Goal: Task Accomplishment & Management: Complete application form

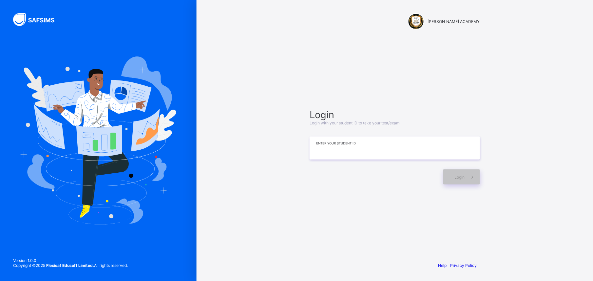
click at [358, 155] on input at bounding box center [395, 147] width 170 height 23
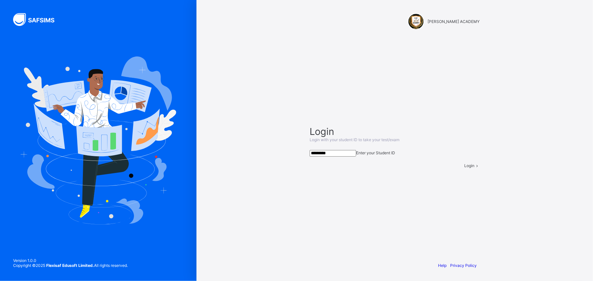
click at [464, 168] on span "Login" at bounding box center [469, 165] width 10 height 5
click at [356, 150] on input "*********" at bounding box center [333, 153] width 47 height 7
type input "*********"
click at [464, 168] on div "Login" at bounding box center [472, 165] width 16 height 5
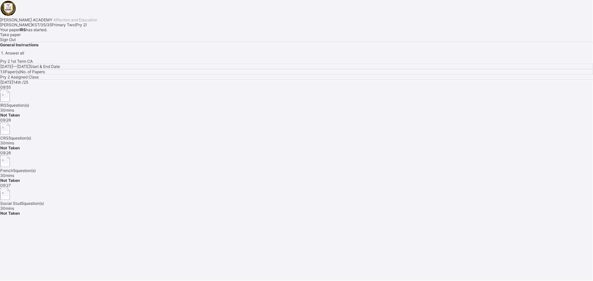
click at [74, 37] on div "Take paper" at bounding box center [296, 34] width 593 height 5
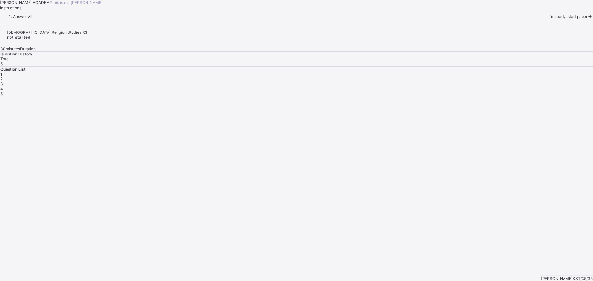
click at [2, 76] on span "1" at bounding box center [1, 73] width 2 height 5
click at [474, 76] on div "1" at bounding box center [296, 73] width 593 height 5
click at [550, 19] on div "I’m ready, start paper" at bounding box center [572, 16] width 44 height 5
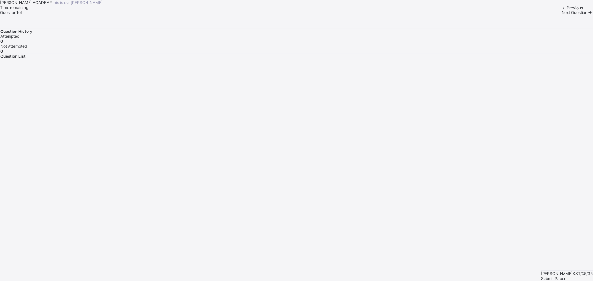
click at [562, 15] on span "Next Question" at bounding box center [575, 12] width 26 height 5
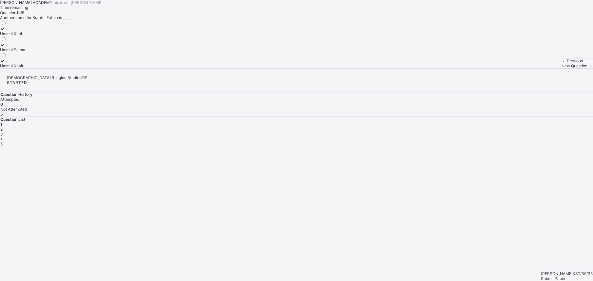
click at [562, 68] on span "Next Question" at bounding box center [575, 65] width 26 height 5
click at [463, 146] on div "Islamic Religion Studies IRS STARTED Question History Attempted 0 Not Attempted…" at bounding box center [296, 107] width 593 height 78
click at [2, 126] on span "1" at bounding box center [1, 124] width 2 height 5
click at [25, 36] on div "Ummul Kitab" at bounding box center [12, 33] width 25 height 5
click at [562, 68] on div "Next Question" at bounding box center [577, 65] width 31 height 5
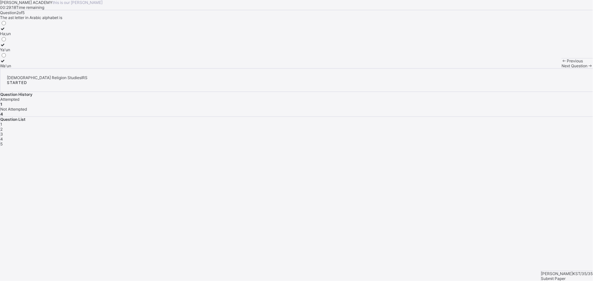
click at [11, 36] on div "Ha;un" at bounding box center [5, 33] width 11 height 5
click at [11, 52] on div "Ya'un" at bounding box center [5, 49] width 11 height 5
click at [562, 68] on div "Next Question" at bounding box center [577, 65] width 31 height 5
click at [7, 68] on div "28" at bounding box center [3, 65] width 7 height 5
click at [588, 68] on span at bounding box center [591, 65] width 6 height 5
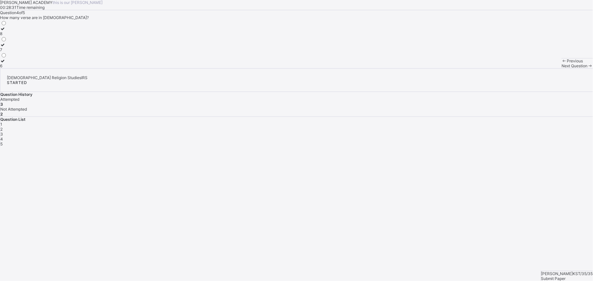
click at [7, 68] on div "8 7 6" at bounding box center [3, 44] width 7 height 48
drag, startPoint x: 149, startPoint y: 126, endPoint x: 147, endPoint y: 95, distance: 31.2
click at [7, 36] on div "8" at bounding box center [3, 33] width 7 height 5
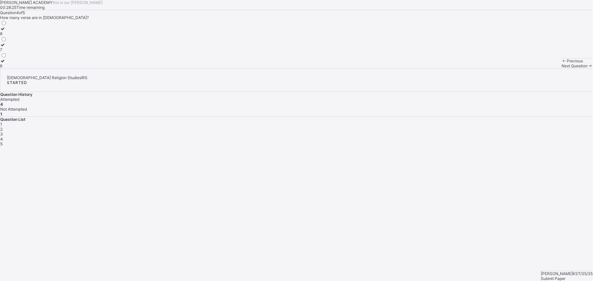
click at [547, 107] on div "Not Attempted" at bounding box center [296, 109] width 593 height 5
click at [547, 92] on div "Question History Attempted 4 Not Attempted 1" at bounding box center [296, 104] width 593 height 25
click at [551, 80] on div "STARTED" at bounding box center [297, 82] width 580 height 5
click at [562, 68] on span "Next Question" at bounding box center [575, 65] width 26 height 5
click at [10, 52] on div "Ya'un" at bounding box center [5, 49] width 10 height 5
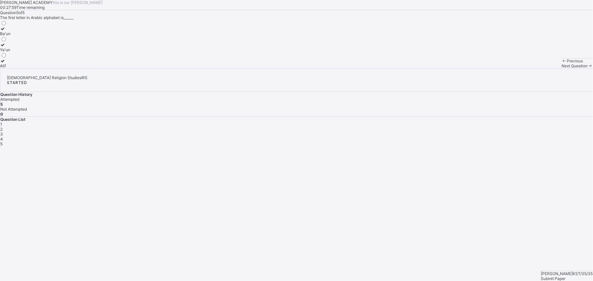
click at [551, 276] on div "Submit Paper" at bounding box center [567, 278] width 52 height 5
click at [576, 270] on div "Muhammed Mahdi KST/35/35 Submit Paper" at bounding box center [567, 275] width 52 height 10
click at [566, 276] on span "Submit Paper" at bounding box center [553, 278] width 25 height 5
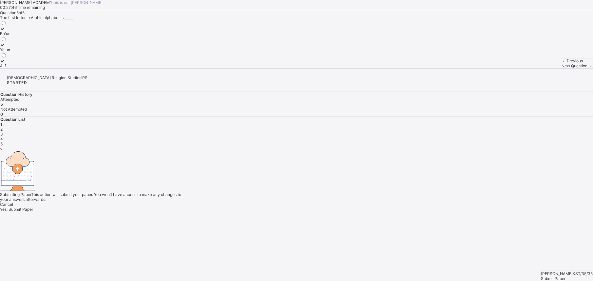
click at [33, 206] on span "Yes, Submit Paper" at bounding box center [16, 208] width 33 height 5
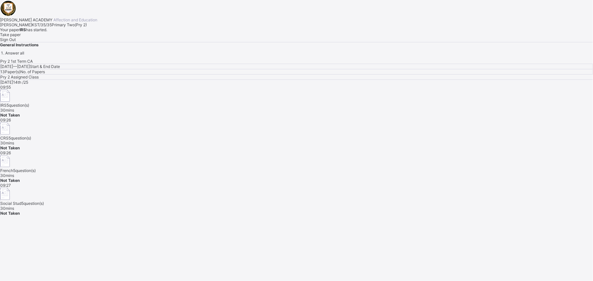
click at [87, 37] on div "Take paper" at bounding box center [296, 34] width 593 height 5
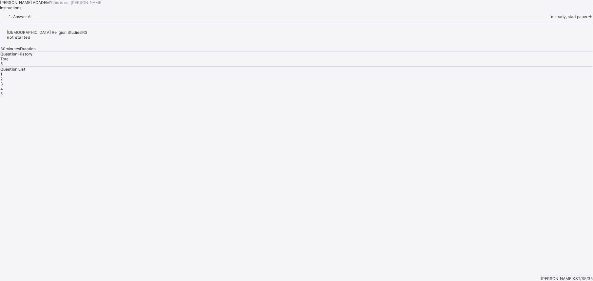
click at [550, 19] on div "I’m ready, start paper" at bounding box center [572, 16] width 44 height 5
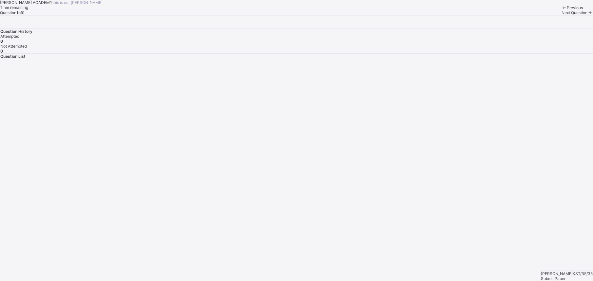
click at [469, 59] on div "Question History Attempted 0 Not Attempted 0 Question List Muhammed Mahdi KST/3…" at bounding box center [296, 37] width 593 height 44
click at [472, 59] on div "Question History Attempted 0 Not Attempted 0 Question List Muhammed Mahdi KST/3…" at bounding box center [296, 37] width 593 height 44
click at [562, 15] on div "Next Question" at bounding box center [577, 12] width 31 height 5
click at [562, 15] on div "Previous Next Question" at bounding box center [577, 10] width 31 height 10
click at [562, 15] on span "Next Question" at bounding box center [575, 12] width 26 height 5
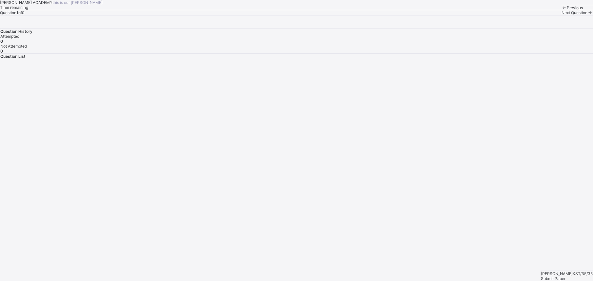
click at [562, 15] on span "Next Question" at bounding box center [575, 12] width 26 height 5
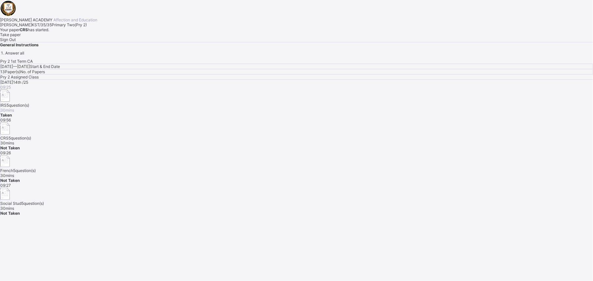
click at [74, 37] on div "Take paper" at bounding box center [296, 34] width 593 height 5
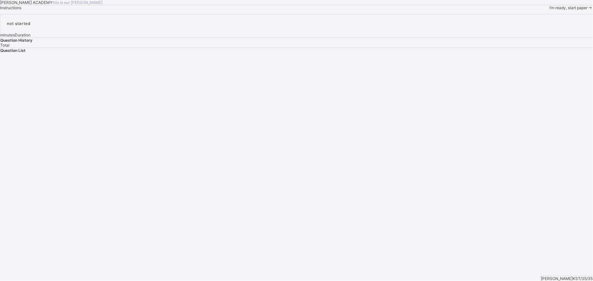
click at [550, 10] on span "I’m ready, start paper" at bounding box center [569, 7] width 38 height 5
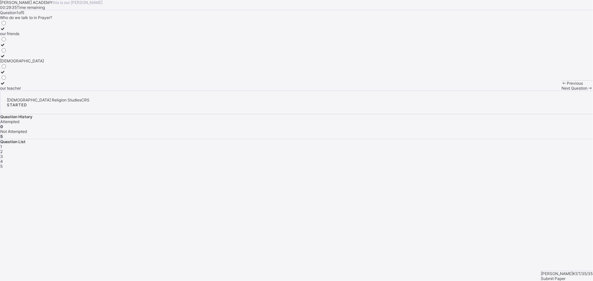
click at [6, 31] on icon at bounding box center [3, 28] width 6 height 5
click at [566, 276] on span "Submit Paper" at bounding box center [553, 278] width 25 height 5
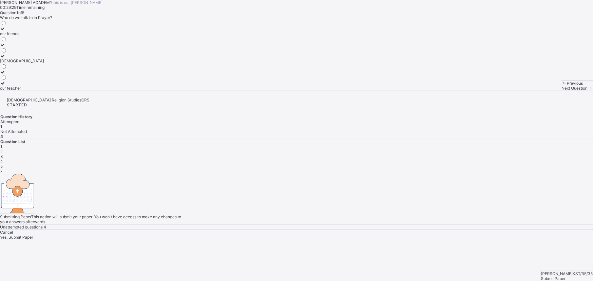
click at [323, 234] on div "Yes, Submit Paper" at bounding box center [296, 236] width 593 height 5
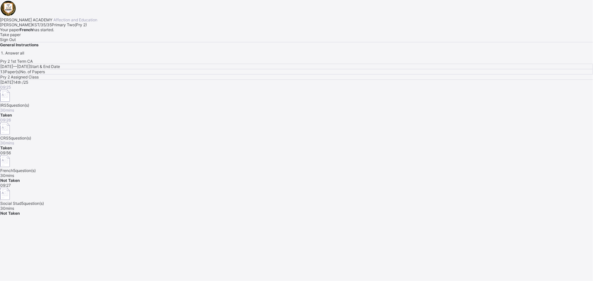
click at [72, 37] on div "Take paper" at bounding box center [296, 34] width 593 height 5
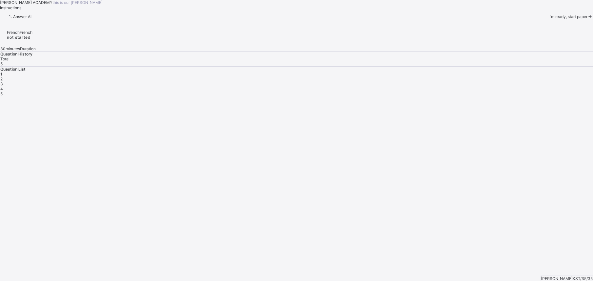
click at [473, 76] on div "1" at bounding box center [296, 73] width 593 height 5
click at [550, 19] on div "I’m ready, start paper" at bounding box center [572, 16] width 44 height 5
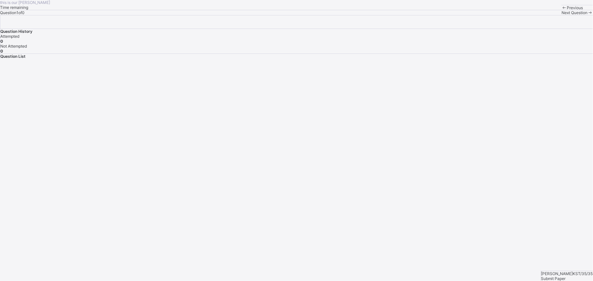
click at [562, 15] on div "Next Question" at bounding box center [577, 12] width 31 height 5
click at [562, 15] on span "Next Question" at bounding box center [575, 12] width 26 height 5
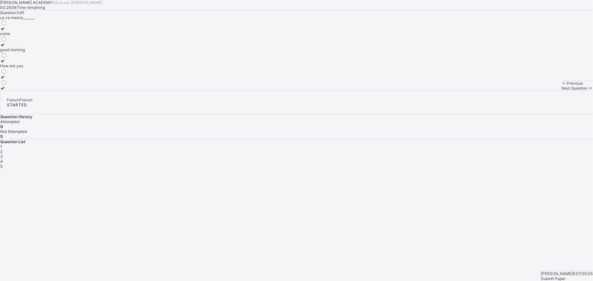
click at [0, 99] on html "KAY ACADEMY this is our motton 00:29:54 Time remaining Question 1 of 5 ꞔa va me…" at bounding box center [296, 140] width 593 height 281
click at [25, 52] on div "good morning" at bounding box center [12, 49] width 25 height 5
click at [562, 90] on span "Next Question" at bounding box center [575, 88] width 26 height 5
click at [36, 90] on label "Greetings in French" at bounding box center [18, 86] width 36 height 10
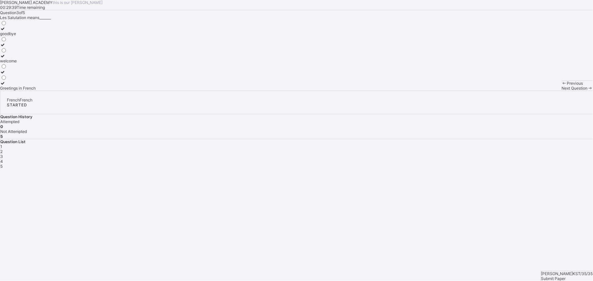
click at [36, 90] on label "Greetings in French" at bounding box center [18, 86] width 36 height 10
click at [562, 90] on span "Next Question" at bounding box center [575, 88] width 26 height 5
click at [3, 149] on span "2" at bounding box center [1, 151] width 2 height 5
click at [11, 74] on label "mouth" at bounding box center [5, 70] width 11 height 10
click at [497, 144] on div "1 2 3 4 5" at bounding box center [296, 156] width 593 height 25
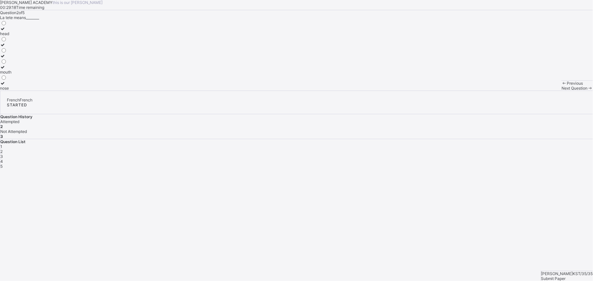
click at [509, 139] on div "Question List 1 2 3 4 5" at bounding box center [296, 153] width 593 height 29
click at [493, 139] on div "Question List 1 2 3 4 5" at bounding box center [296, 153] width 593 height 29
click at [488, 149] on div "2" at bounding box center [296, 151] width 593 height 5
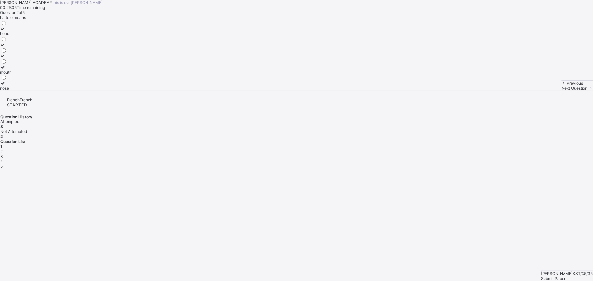
click at [488, 149] on div "2" at bounding box center [296, 151] width 593 height 5
click at [562, 90] on span "Next Question" at bounding box center [575, 88] width 26 height 5
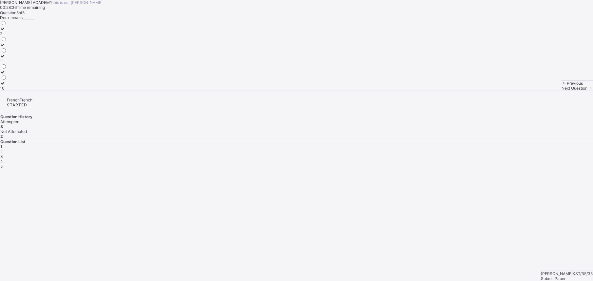
click at [524, 159] on div "4" at bounding box center [296, 161] width 593 height 5
click at [34, 52] on div "how are you" at bounding box center [17, 49] width 34 height 5
click at [546, 164] on div "5" at bounding box center [296, 166] width 593 height 5
click at [7, 90] on label "10" at bounding box center [3, 86] width 7 height 10
click at [565, 276] on div "Submit Paper" at bounding box center [567, 278] width 52 height 5
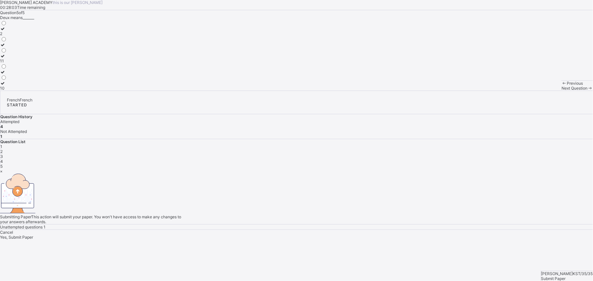
click at [316, 234] on div "Yes, Submit Paper" at bounding box center [296, 236] width 593 height 5
click at [33, 229] on span "Yes, Submit Paper" at bounding box center [16, 231] width 33 height 5
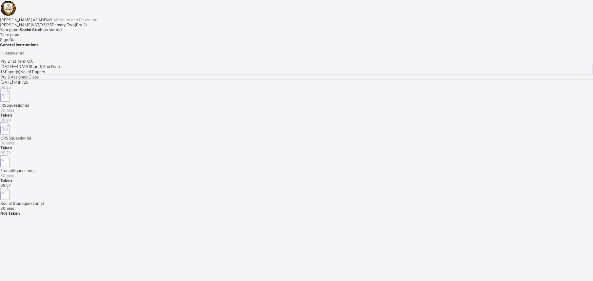
click at [21, 37] on span "Take paper" at bounding box center [10, 34] width 21 height 5
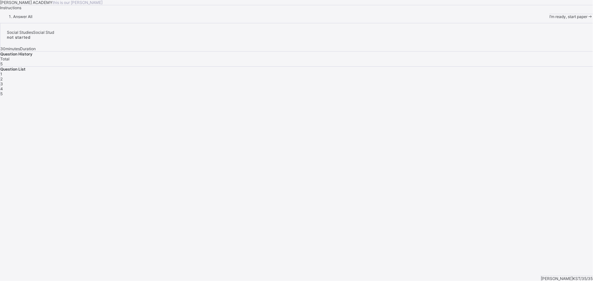
click at [550, 19] on div "I’m ready, start paper" at bounding box center [572, 16] width 44 height 5
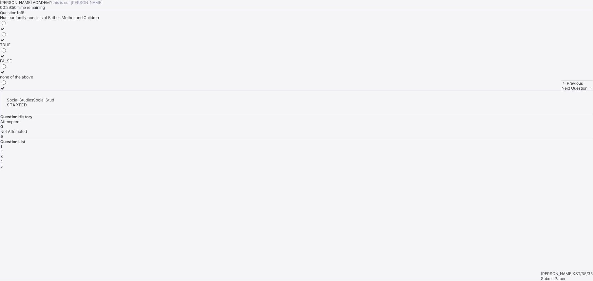
click at [33, 63] on div "FALSE" at bounding box center [16, 60] width 33 height 5
click at [562, 90] on div "Next Question" at bounding box center [577, 88] width 31 height 5
click at [32, 90] on label "the cat" at bounding box center [16, 86] width 32 height 10
click at [562, 90] on span "Next Question" at bounding box center [575, 88] width 26 height 5
click at [50, 52] on div "Father,Mother and Children" at bounding box center [25, 49] width 50 height 5
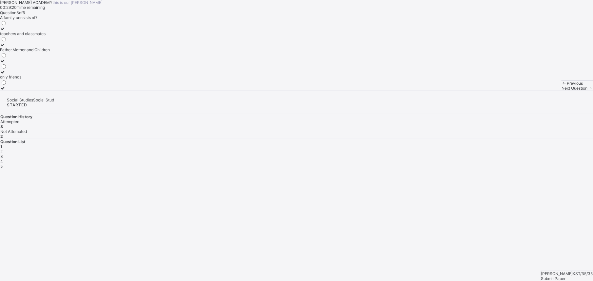
click at [562, 90] on span "Next Question" at bounding box center [575, 88] width 26 height 5
click at [7, 52] on label "3" at bounding box center [3, 47] width 7 height 10
click at [7, 86] on div at bounding box center [3, 83] width 7 height 5
click at [562, 90] on span "Next Question" at bounding box center [575, 88] width 26 height 5
click at [52, 58] on label "build houses alone" at bounding box center [26, 54] width 52 height 10
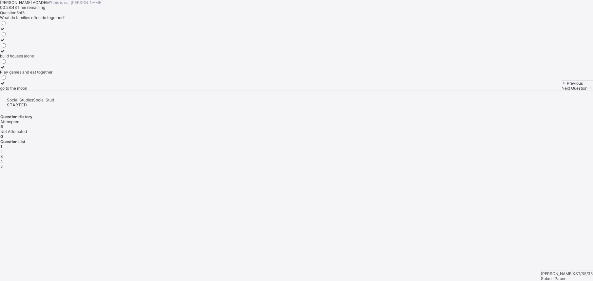
click at [52, 58] on label "build houses alone" at bounding box center [26, 54] width 52 height 10
click at [558, 270] on div "Muhammed Mahdi KST/35/35 Submit Paper" at bounding box center [567, 275] width 52 height 10
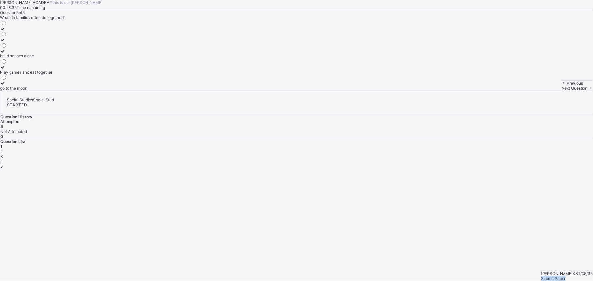
click at [558, 270] on div "Muhammed Mahdi KST/35/35 Submit Paper" at bounding box center [567, 275] width 52 height 10
drag, startPoint x: 558, startPoint y: 260, endPoint x: 566, endPoint y: 265, distance: 10.2
click at [566, 276] on div "Submit Paper" at bounding box center [567, 278] width 52 height 5
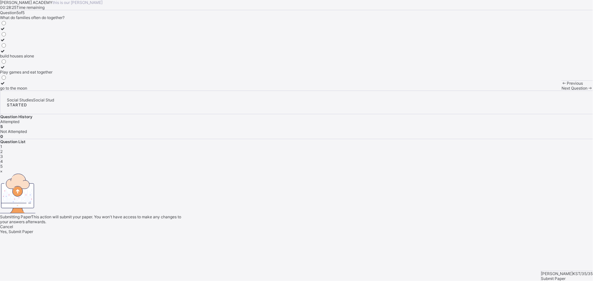
click at [314, 229] on div "Yes, Submit Paper" at bounding box center [296, 231] width 593 height 5
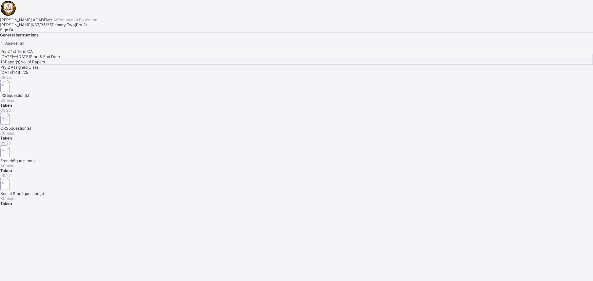
click at [70, 32] on div "Sign Out" at bounding box center [296, 29] width 593 height 5
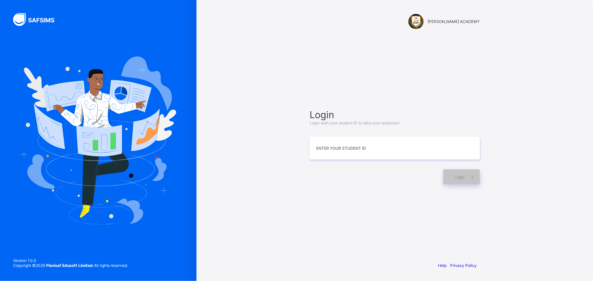
click at [70, 167] on img at bounding box center [98, 140] width 156 height 168
drag, startPoint x: 376, startPoint y: 43, endPoint x: 178, endPoint y: 112, distance: 209.5
click at [275, 99] on div "KAY ACADEMY Login Login with your student ID to take your test/exam Enter your …" at bounding box center [395, 140] width 397 height 281
drag, startPoint x: 561, startPoint y: 101, endPoint x: 232, endPoint y: 152, distance: 333.0
click at [283, 148] on div "KAY ACADEMY Login Login with your student ID to take your test/exam Enter your …" at bounding box center [395, 140] width 397 height 281
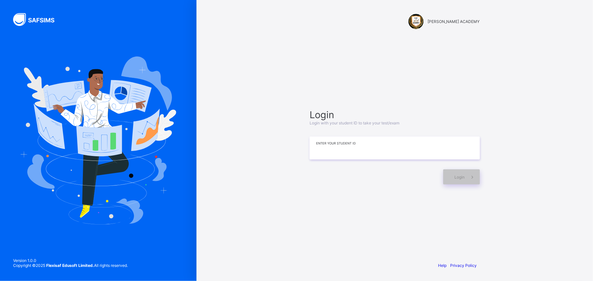
click at [319, 138] on input at bounding box center [395, 147] width 170 height 23
type input "*********"
click at [450, 176] on div "Login" at bounding box center [461, 176] width 37 height 15
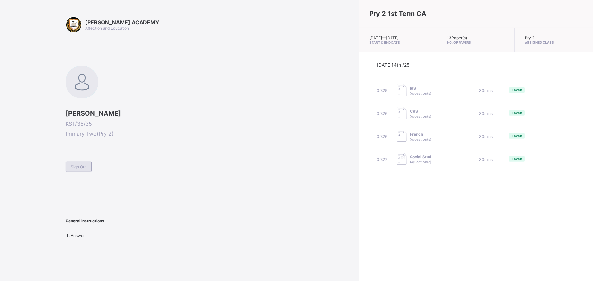
click at [83, 163] on div "Sign Out" at bounding box center [79, 166] width 26 height 10
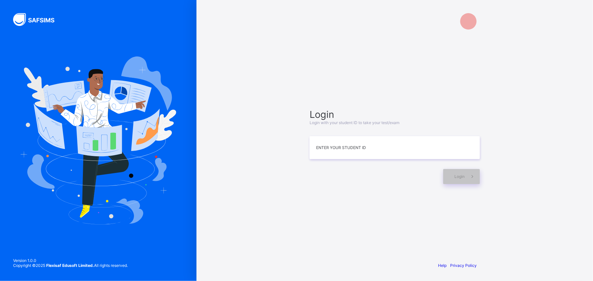
click at [83, 163] on img at bounding box center [98, 140] width 156 height 168
click at [327, 144] on input at bounding box center [395, 147] width 170 height 23
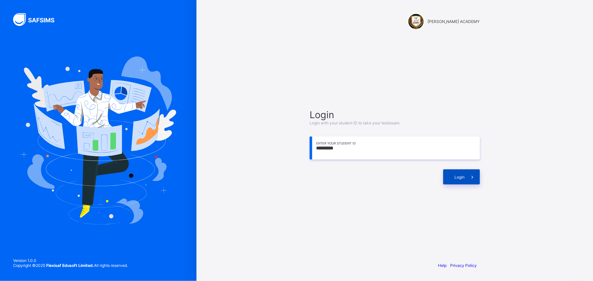
type input "*********"
click at [463, 176] on span "Login" at bounding box center [460, 176] width 10 height 5
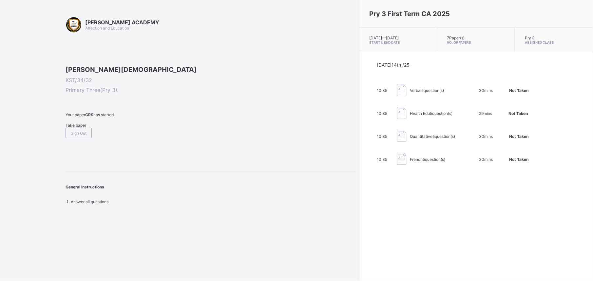
click at [81, 127] on span "Take paper" at bounding box center [76, 125] width 21 height 5
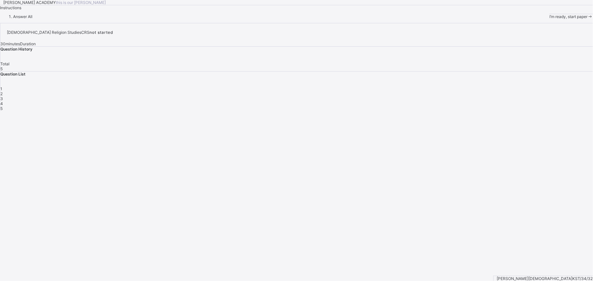
click at [588, 19] on span at bounding box center [591, 16] width 6 height 5
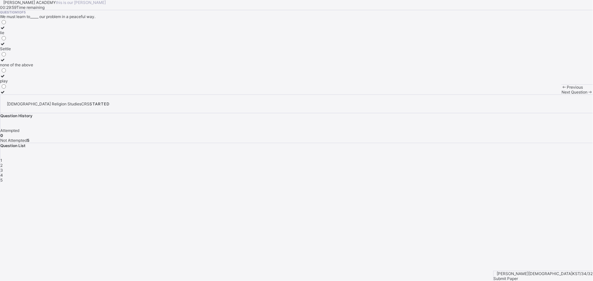
click at [565, 276] on div "Submit Paper" at bounding box center [543, 278] width 99 height 5
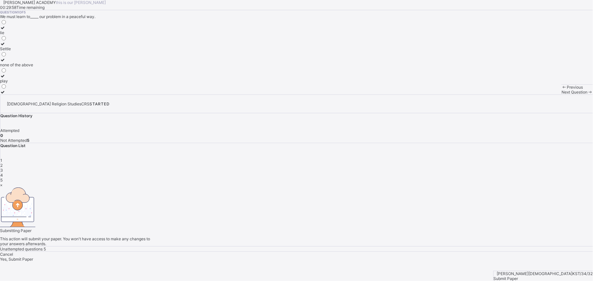
click at [33, 256] on span "Yes, Submit Paper" at bounding box center [16, 258] width 33 height 5
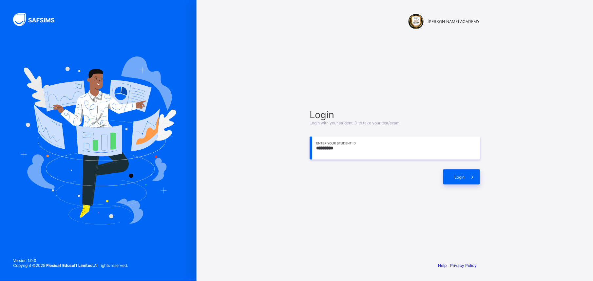
type input "*********"
click at [467, 222] on div "Login Login with your student ID to take your test/exam ********* Enter your St…" at bounding box center [395, 146] width 184 height 193
click at [465, 180] on span at bounding box center [472, 176] width 15 height 15
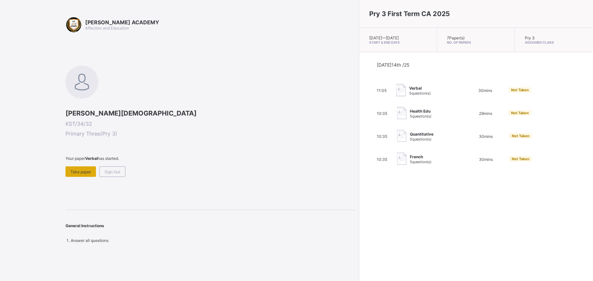
click at [87, 175] on div "Take paper" at bounding box center [81, 171] width 30 height 10
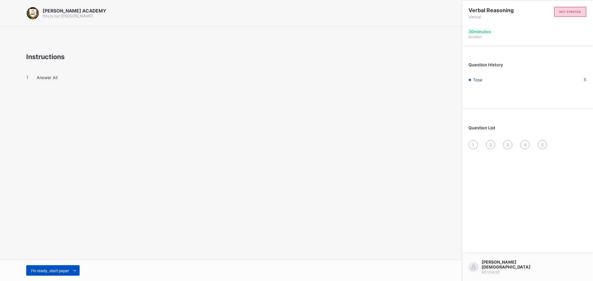
click at [62, 270] on span "I’m ready, start paper" at bounding box center [50, 270] width 38 height 5
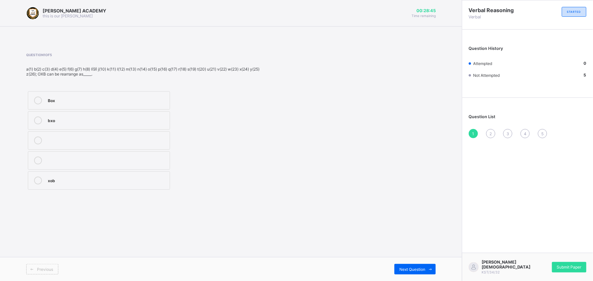
click at [153, 91] on label "Box" at bounding box center [99, 100] width 142 height 18
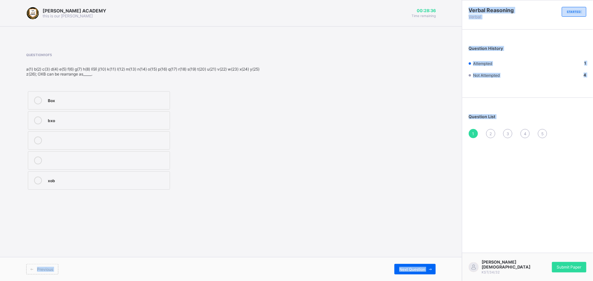
drag, startPoint x: 459, startPoint y: 182, endPoint x: 465, endPoint y: 162, distance: 20.8
click at [465, 162] on div "KAY ACADEMY this is our motton 00:28:36 Time remaining Question 1 of 5 a(1) b(2…" at bounding box center [296, 140] width 593 height 281
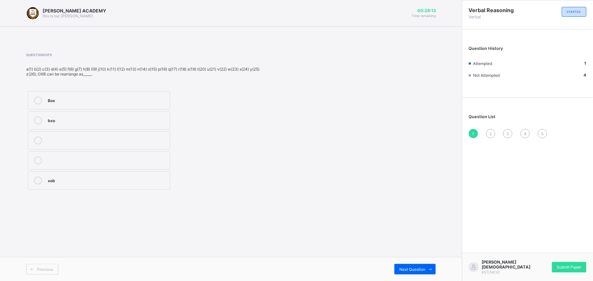
click at [474, 131] on span "1" at bounding box center [474, 133] width 2 height 5
click at [414, 267] on span "Next Question" at bounding box center [412, 268] width 26 height 5
click at [150, 105] on label "728" at bounding box center [99, 100] width 142 height 18
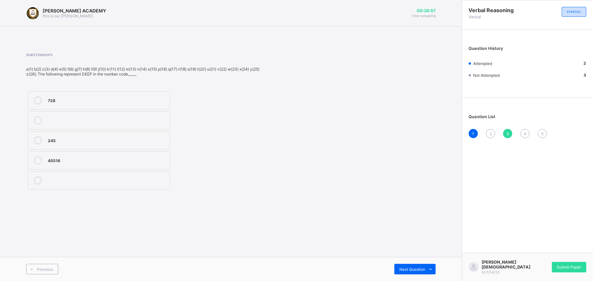
click at [150, 105] on label "728" at bounding box center [99, 100] width 142 height 18
click at [416, 268] on span "Next Question" at bounding box center [412, 268] width 26 height 5
drag, startPoint x: 416, startPoint y: 268, endPoint x: 519, endPoint y: 193, distance: 127.8
click at [519, 193] on div "Verbal Reasoning Verbal STARTED Question History Attempted 2 Not Attempted 3 Qu…" at bounding box center [527, 140] width 131 height 281
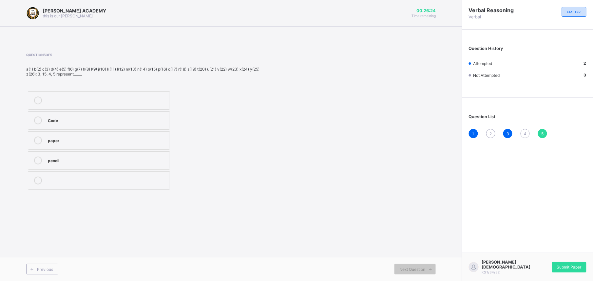
click at [492, 130] on div "2" at bounding box center [490, 133] width 9 height 9
click at [490, 133] on span "2" at bounding box center [491, 133] width 2 height 5
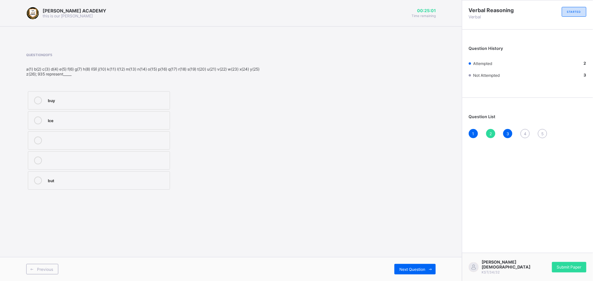
click at [506, 136] on div "3" at bounding box center [507, 133] width 9 height 9
click at [413, 260] on div "Previous Next Question" at bounding box center [231, 269] width 462 height 24
drag, startPoint x: 496, startPoint y: 169, endPoint x: 489, endPoint y: 145, distance: 25.9
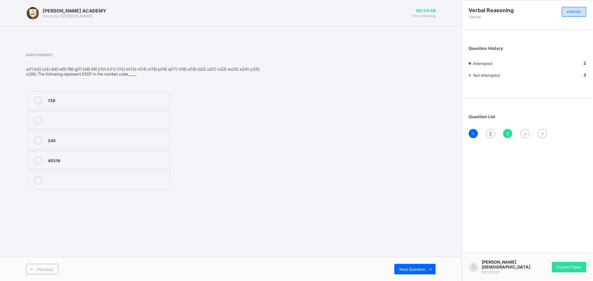
click at [489, 145] on div "Verbal Reasoning Verbal STARTED Question History Attempted 2 Not Attempted 3 Qu…" at bounding box center [527, 140] width 131 height 281
drag, startPoint x: 489, startPoint y: 145, endPoint x: 489, endPoint y: 135, distance: 9.5
click at [489, 135] on div "2" at bounding box center [490, 133] width 9 height 9
click at [509, 135] on span "3" at bounding box center [508, 133] width 3 height 5
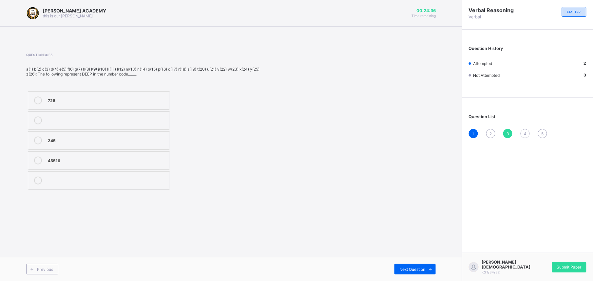
click at [492, 131] on span "2" at bounding box center [491, 133] width 2 height 5
click at [491, 131] on span "2" at bounding box center [491, 133] width 2 height 5
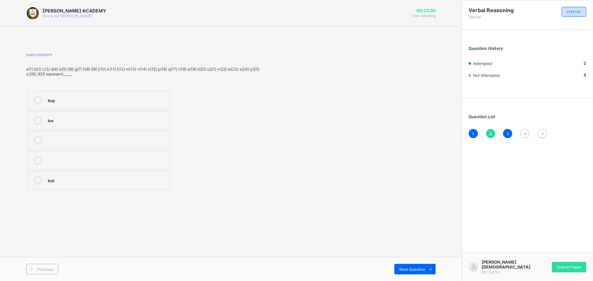
click at [491, 131] on span "2" at bounding box center [491, 133] width 2 height 5
click at [488, 129] on div "1 2 3 4 5" at bounding box center [528, 133] width 118 height 9
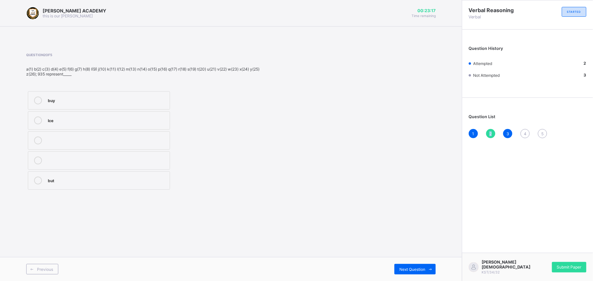
click at [488, 129] on div "1 2 3 4 5" at bounding box center [528, 133] width 118 height 9
click at [101, 127] on label "Ice" at bounding box center [99, 120] width 142 height 18
click at [218, 134] on div "buy Ice but" at bounding box center [147, 140] width 243 height 102
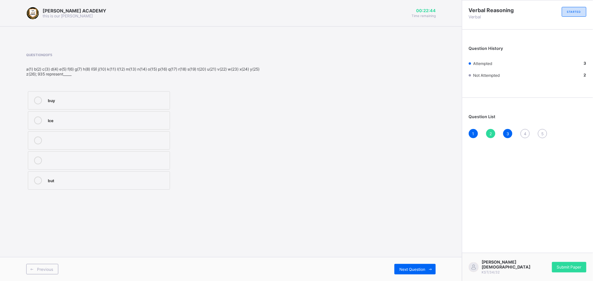
click at [218, 134] on div "buy Ice but" at bounding box center [147, 140] width 243 height 102
click at [52, 121] on div "Ice" at bounding box center [107, 119] width 119 height 7
click at [412, 265] on div "Next Question" at bounding box center [415, 268] width 41 height 10
click at [161, 183] on div "332" at bounding box center [107, 179] width 119 height 7
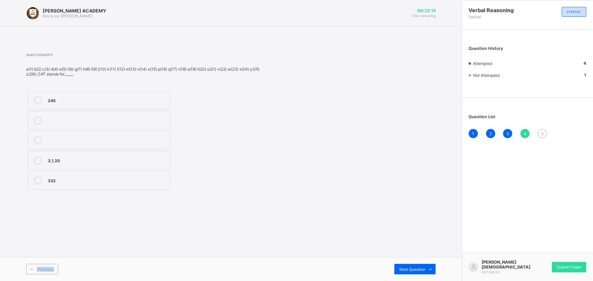
drag, startPoint x: 415, startPoint y: 252, endPoint x: 420, endPoint y: 258, distance: 7.9
click at [420, 258] on div "KAY ACADEMY this is our motton 00:22:15 Time remaining Question 4 of 5 a(1) b(2…" at bounding box center [231, 140] width 462 height 281
click at [420, 261] on div "Previous Next Question" at bounding box center [231, 269] width 462 height 24
click at [420, 266] on span "Next Question" at bounding box center [412, 268] width 26 height 5
click at [158, 137] on div "paper" at bounding box center [107, 139] width 119 height 7
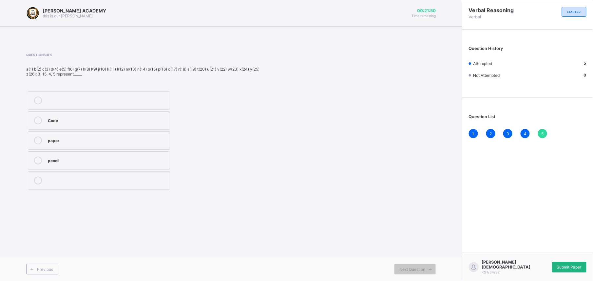
click at [565, 264] on div "Submit Paper" at bounding box center [569, 267] width 34 height 10
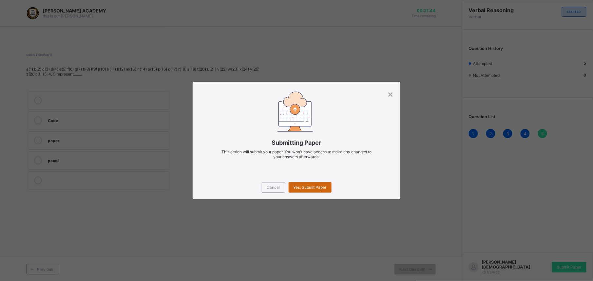
click at [318, 186] on span "Yes, Submit Paper" at bounding box center [310, 187] width 33 height 5
click at [318, 186] on div "Yes, Submit Paper" at bounding box center [310, 187] width 43 height 10
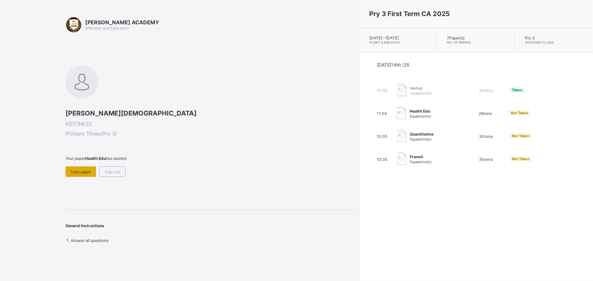
click at [86, 170] on span "Take paper" at bounding box center [80, 171] width 21 height 5
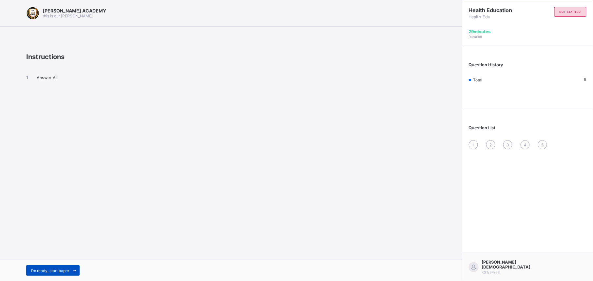
click at [57, 266] on div "I’m ready, start paper" at bounding box center [52, 270] width 53 height 10
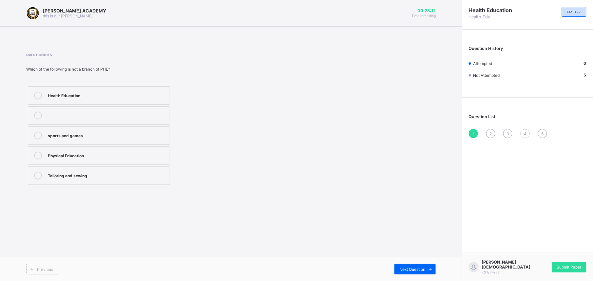
click at [166, 88] on label "Health Education" at bounding box center [99, 95] width 142 height 18
click at [420, 265] on div "Next Question" at bounding box center [415, 268] width 41 height 10
click at [151, 153] on div "cooking food" at bounding box center [107, 154] width 119 height 7
click at [416, 264] on div "Next Question" at bounding box center [415, 268] width 41 height 10
click at [165, 127] on label "Physical Healthy Eating" at bounding box center [99, 135] width 142 height 18
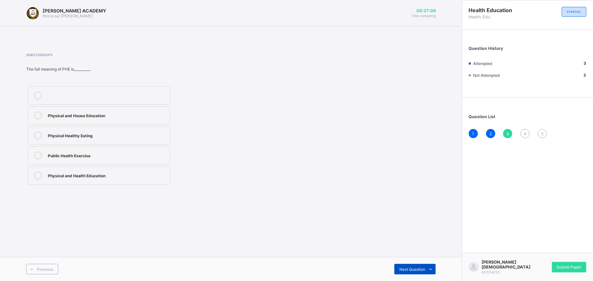
click at [420, 265] on div "Next Question" at bounding box center [415, 268] width 41 height 10
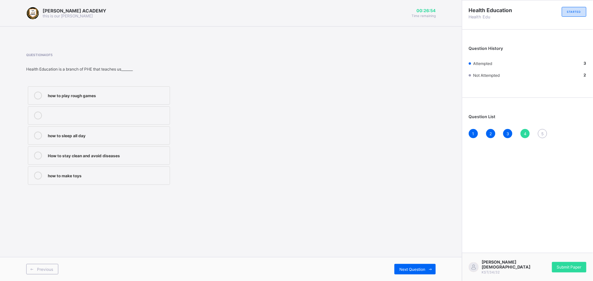
click at [161, 88] on label "how to play rough games" at bounding box center [99, 95] width 142 height 18
click at [423, 264] on div "Next Question" at bounding box center [415, 268] width 41 height 10
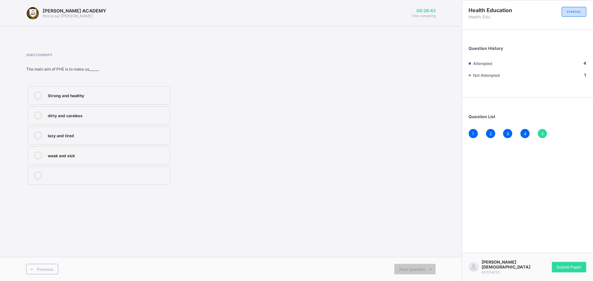
click at [392, 213] on div "KAY ACADEMY this is our motton 00:26:42 Time remaining Question 5 of 5 The main…" at bounding box center [231, 140] width 462 height 281
click at [142, 151] on label "weak and sick" at bounding box center [99, 155] width 142 height 18
click at [574, 265] on span "Submit Paper" at bounding box center [569, 266] width 25 height 5
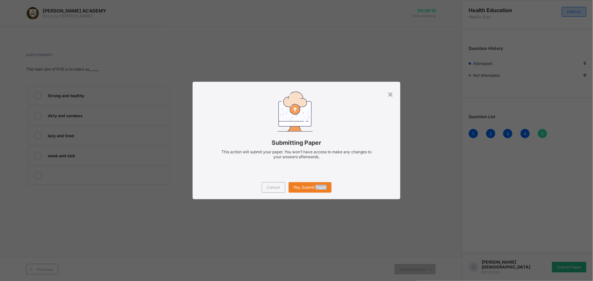
click at [574, 265] on div "× Submitting Paper This action will submit your paper. You won't have access to…" at bounding box center [296, 140] width 593 height 281
drag, startPoint x: 423, startPoint y: 194, endPoint x: 328, endPoint y: 195, distance: 94.7
click at [328, 195] on div "× Submitting Paper This action will submit your paper. You won't have access to…" at bounding box center [296, 140] width 593 height 281
click at [311, 182] on div "Yes, Submit Paper" at bounding box center [310, 187] width 43 height 10
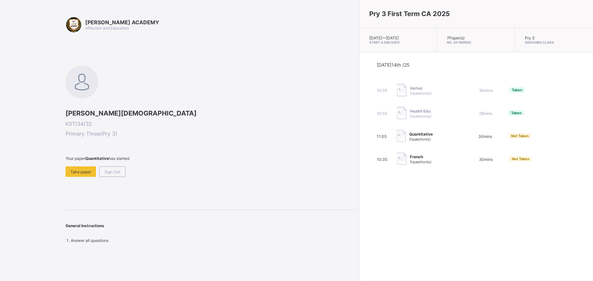
click at [246, 238] on li "Answer all questions" at bounding box center [213, 240] width 285 height 5
click at [76, 171] on span "Take paper" at bounding box center [80, 171] width 21 height 5
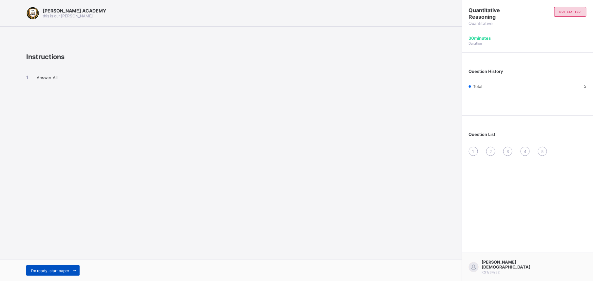
click at [45, 266] on div "I’m ready, start paper" at bounding box center [52, 270] width 53 height 10
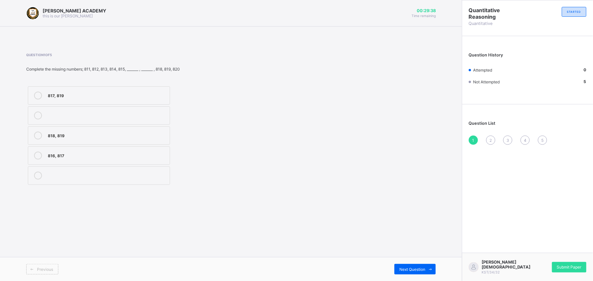
click at [141, 90] on label "817, 819" at bounding box center [99, 95] width 142 height 18
click at [409, 263] on div "Previous Next Question" at bounding box center [231, 269] width 462 height 24
click at [411, 265] on div "Next Question" at bounding box center [415, 268] width 41 height 10
click at [163, 110] on label "702, 703" at bounding box center [99, 115] width 142 height 18
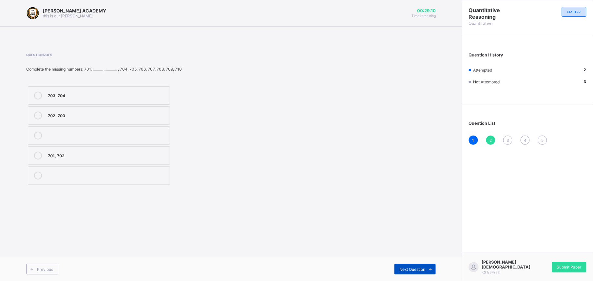
click at [408, 264] on div "Next Question" at bounding box center [415, 268] width 41 height 10
click at [146, 172] on label "507, 508" at bounding box center [99, 175] width 142 height 18
click at [405, 265] on div "Next Question" at bounding box center [415, 268] width 41 height 10
click at [162, 147] on label "905, 909" at bounding box center [99, 155] width 142 height 18
click at [430, 264] on span at bounding box center [430, 268] width 10 height 10
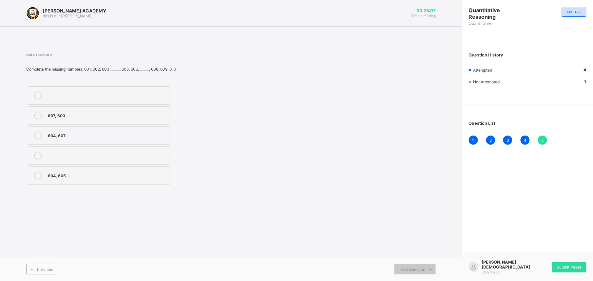
click at [163, 169] on label "604, 605" at bounding box center [99, 175] width 142 height 18
click at [568, 267] on span "Submit Paper" at bounding box center [569, 266] width 25 height 5
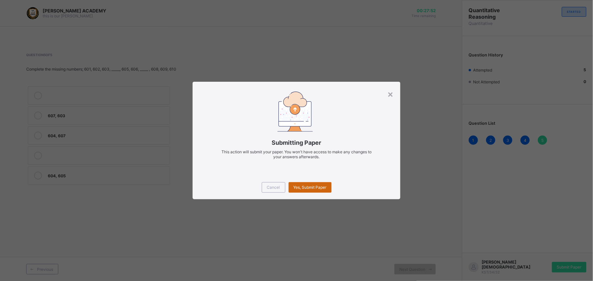
click at [317, 184] on div "Yes, Submit Paper" at bounding box center [310, 187] width 43 height 10
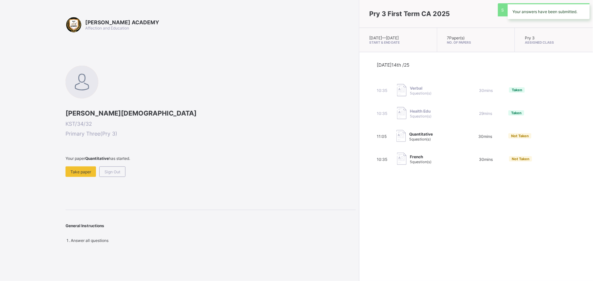
click at [359, 184] on div "Pry 3 First Term CA 2025 Tue, Oct 14th 2025 — Tue, Oct 14th 2025 Start & End Da…" at bounding box center [476, 140] width 234 height 281
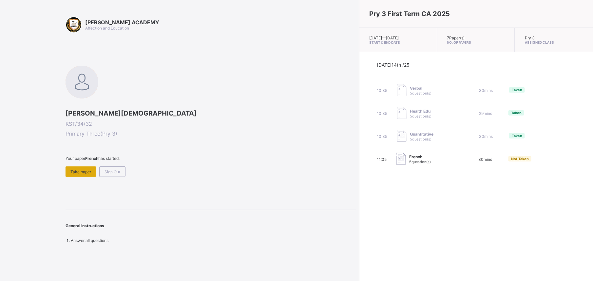
click at [84, 171] on span "Take paper" at bounding box center [80, 171] width 21 height 5
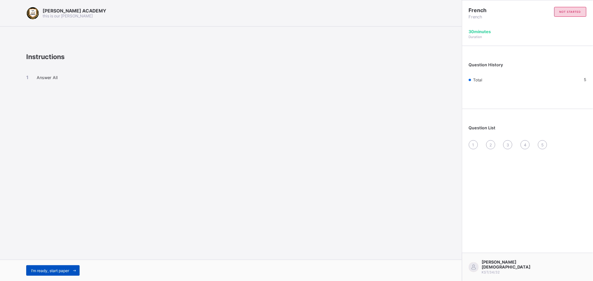
click at [51, 269] on span "I’m ready, start paper" at bounding box center [50, 270] width 38 height 5
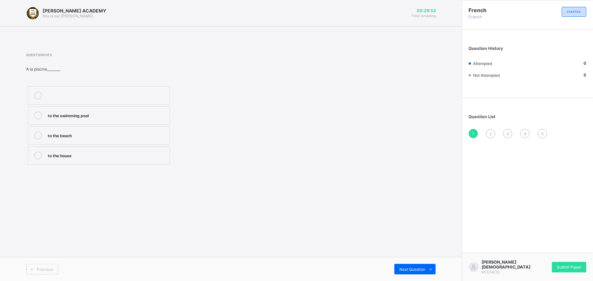
click at [101, 155] on div "to the house" at bounding box center [107, 154] width 119 height 7
click at [412, 268] on span "Next Question" at bounding box center [412, 268] width 26 height 5
click at [110, 93] on div "how is work" at bounding box center [107, 94] width 119 height 7
click at [402, 262] on div "Previous Next Question" at bounding box center [231, 269] width 462 height 24
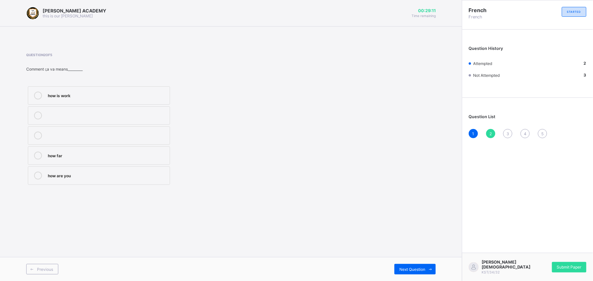
click at [402, 262] on div "Previous Next Question" at bounding box center [231, 269] width 462 height 24
click at [408, 265] on div "Next Question" at bounding box center [415, 268] width 41 height 10
click at [98, 178] on div "you are good" at bounding box center [107, 174] width 119 height 7
click at [411, 263] on div "Previous Next Question" at bounding box center [231, 269] width 462 height 24
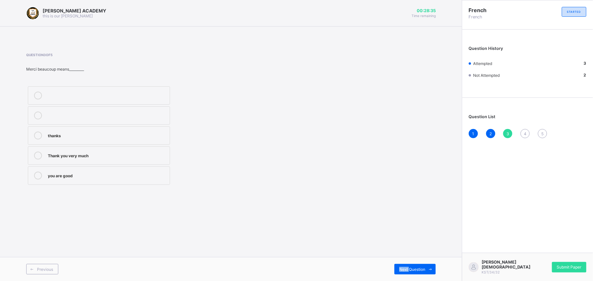
click at [411, 263] on div "Previous Next Question" at bounding box center [231, 269] width 462 height 24
click at [411, 265] on div "Next Question" at bounding box center [415, 268] width 41 height 10
click at [156, 177] on div "on Monday" at bounding box center [107, 174] width 119 height 7
click at [414, 263] on div "Next Question" at bounding box center [415, 268] width 41 height 10
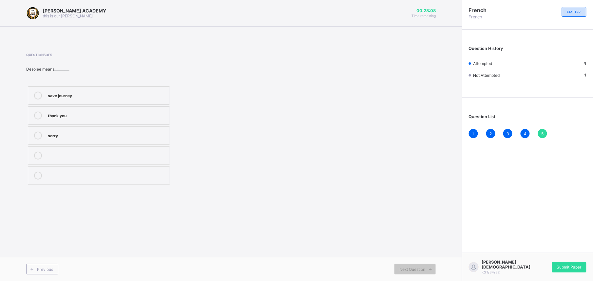
drag, startPoint x: 175, startPoint y: 137, endPoint x: 163, endPoint y: 134, distance: 12.8
click at [163, 134] on div "save journey thank you sorry" at bounding box center [147, 136] width 243 height 102
click at [163, 134] on div "sorry" at bounding box center [107, 134] width 119 height 7
click at [563, 260] on div "Amatullah Muhammed KST/34/32 Submit Paper" at bounding box center [527, 266] width 131 height 28
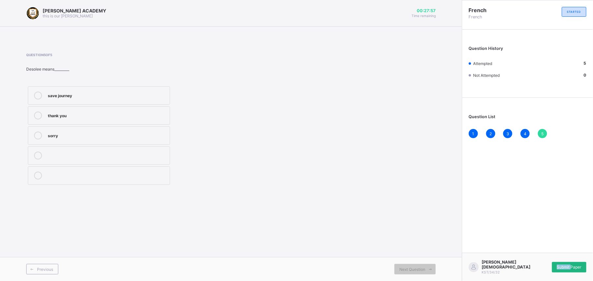
drag, startPoint x: 563, startPoint y: 260, endPoint x: 563, endPoint y: 266, distance: 6.2
click at [563, 266] on span "Submit Paper" at bounding box center [569, 266] width 25 height 5
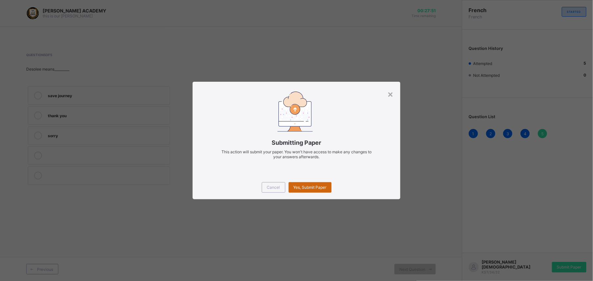
click at [319, 185] on span "Yes, Submit Paper" at bounding box center [310, 187] width 33 height 5
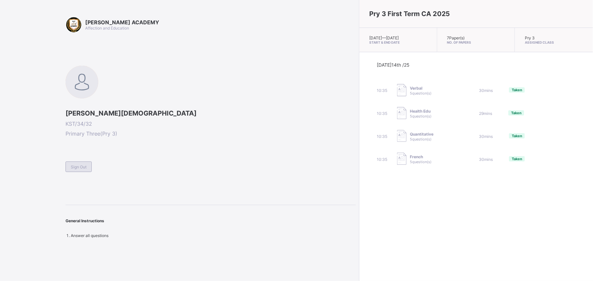
click at [80, 162] on div "Sign Out" at bounding box center [79, 166] width 26 height 10
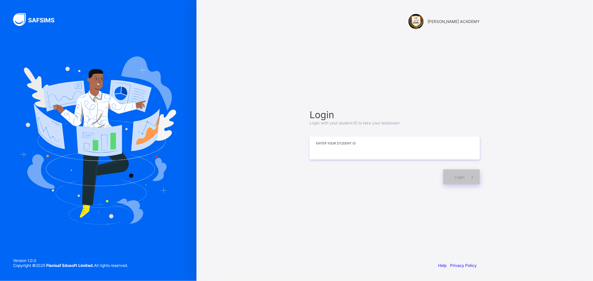
click at [326, 153] on input at bounding box center [395, 147] width 170 height 23
type input "**********"
click at [475, 179] on icon at bounding box center [472, 177] width 7 height 6
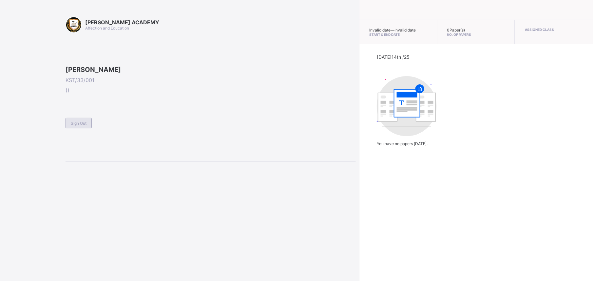
click at [78, 126] on span "Sign Out" at bounding box center [79, 123] width 16 height 5
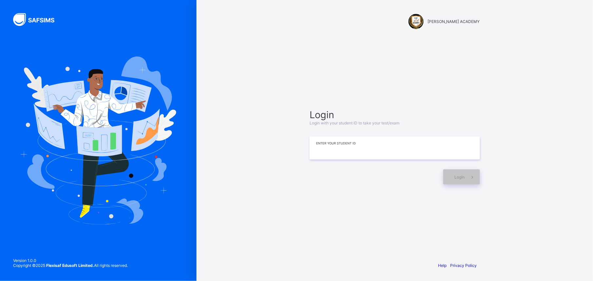
click at [316, 142] on input at bounding box center [395, 147] width 170 height 23
type input "**********"
click at [461, 189] on div "**********" at bounding box center [395, 146] width 184 height 193
click at [462, 180] on div "Login" at bounding box center [461, 176] width 37 height 15
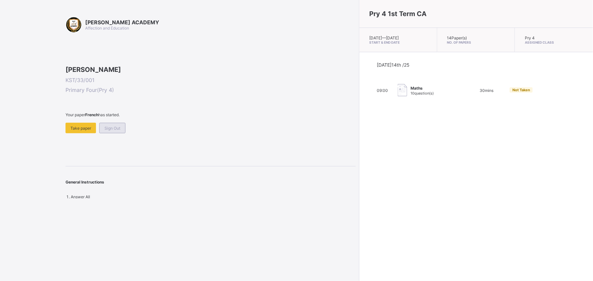
click at [112, 130] on span "Sign Out" at bounding box center [113, 128] width 16 height 5
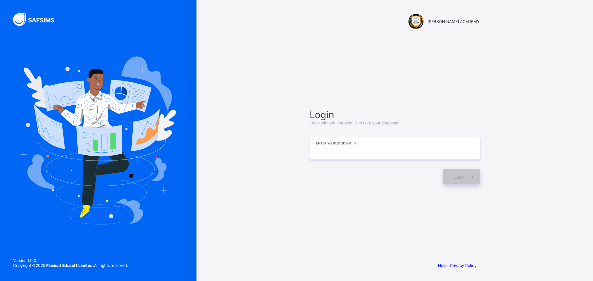
click at [341, 154] on input at bounding box center [395, 147] width 170 height 23
type input "**********"
click at [453, 176] on div "Login" at bounding box center [461, 176] width 37 height 15
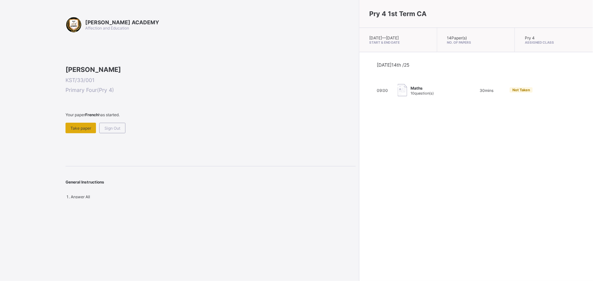
click at [85, 130] on span "Take paper" at bounding box center [80, 128] width 21 height 5
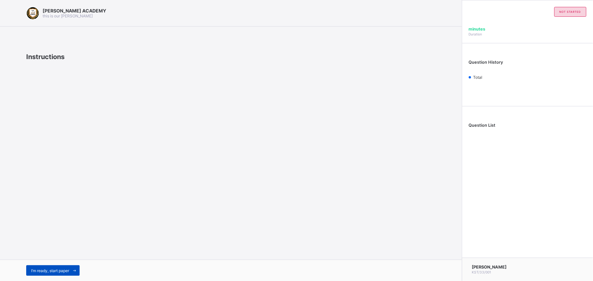
click at [65, 268] on span "I’m ready, start paper" at bounding box center [50, 270] width 38 height 5
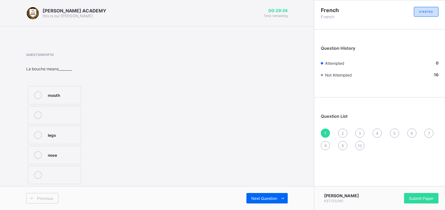
click at [54, 98] on div "mouth" at bounding box center [63, 95] width 30 height 8
click at [342, 132] on span "2" at bounding box center [342, 133] width 2 height 5
click at [44, 152] on div at bounding box center [37, 155] width 13 height 8
click at [359, 131] on span "3" at bounding box center [360, 133] width 3 height 5
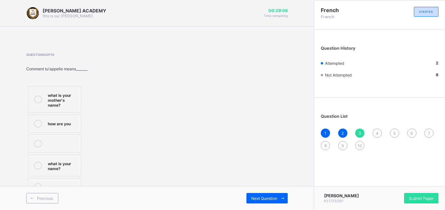
click at [70, 170] on div "what is your name?" at bounding box center [63, 165] width 30 height 11
click at [377, 130] on div "4" at bounding box center [377, 133] width 9 height 9
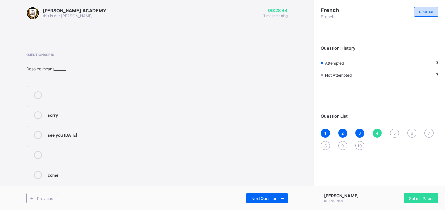
click at [65, 110] on label "sorry" at bounding box center [54, 115] width 53 height 18
click at [395, 133] on span "5" at bounding box center [394, 133] width 2 height 5
click at [60, 168] on label "see you next time" at bounding box center [54, 177] width 53 height 22
click at [411, 132] on span "6" at bounding box center [412, 133] width 2 height 5
click at [41, 179] on div at bounding box center [37, 175] width 13 height 8
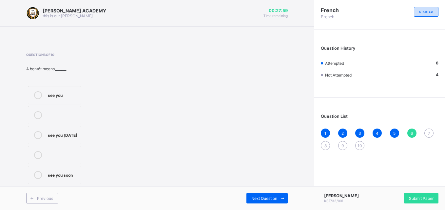
click at [428, 131] on span "7" at bounding box center [429, 133] width 2 height 5
click at [47, 138] on label "cousin" at bounding box center [54, 135] width 53 height 18
click at [327, 143] on div "8" at bounding box center [325, 145] width 9 height 9
click at [66, 91] on div "mother" at bounding box center [63, 94] width 30 height 7
click at [300, 155] on div "KAY ACADEMY this is our motton 00:27:38 Time remaining Question 8 of 10 Ma mѐre…" at bounding box center [157, 105] width 314 height 210
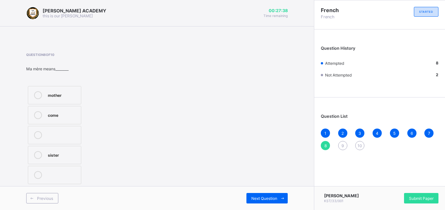
click at [300, 155] on div "KAY ACADEMY this is our motton 00:27:38 Time remaining Question 8 of 10 Ma mѐre…" at bounding box center [157, 105] width 314 height 210
drag, startPoint x: 300, startPoint y: 155, endPoint x: 343, endPoint y: 146, distance: 44.3
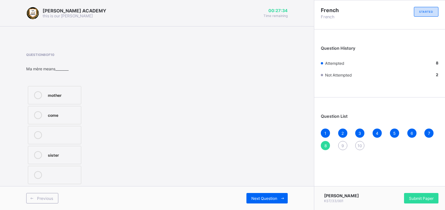
click at [343, 146] on span "9" at bounding box center [342, 146] width 2 height 5
click at [51, 159] on div "sister" at bounding box center [63, 155] width 30 height 8
click at [360, 145] on span "10" at bounding box center [360, 146] width 5 height 5
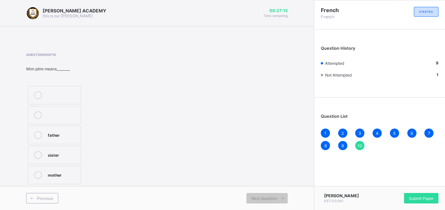
click at [69, 141] on label "father" at bounding box center [54, 135] width 53 height 18
click at [359, 147] on span "10" at bounding box center [360, 146] width 5 height 5
click at [360, 145] on span "10" at bounding box center [360, 146] width 5 height 5
click at [360, 146] on span "10" at bounding box center [360, 146] width 5 height 5
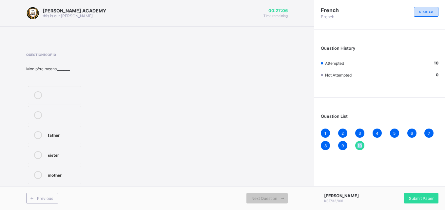
click at [360, 146] on span "10" at bounding box center [360, 146] width 5 height 5
click at [410, 197] on span "Submit Paper" at bounding box center [421, 198] width 25 height 5
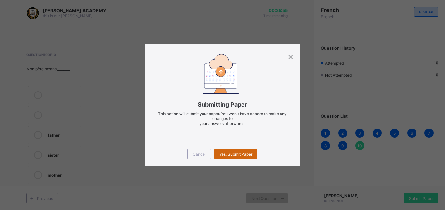
click at [243, 150] on div "Yes, Submit Paper" at bounding box center [235, 154] width 43 height 10
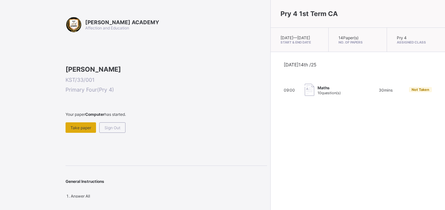
drag, startPoint x: 243, startPoint y: 150, endPoint x: 79, endPoint y: 169, distance: 164.9
click at [79, 130] on span "Take paper" at bounding box center [80, 128] width 21 height 5
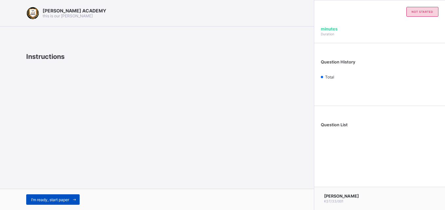
click at [45, 197] on div "I’m ready, start paper" at bounding box center [52, 200] width 53 height 10
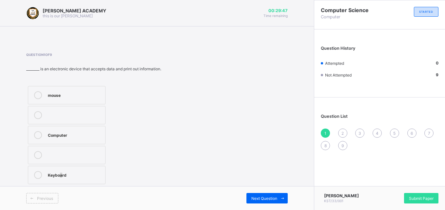
click at [62, 178] on div "Keyboard" at bounding box center [75, 175] width 54 height 8
drag, startPoint x: 62, startPoint y: 178, endPoint x: 35, endPoint y: 177, distance: 26.6
click at [35, 177] on icon at bounding box center [38, 175] width 8 height 8
click at [343, 131] on span "2" at bounding box center [342, 133] width 2 height 5
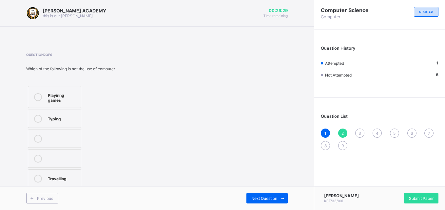
click at [41, 119] on icon at bounding box center [38, 119] width 8 height 8
click at [361, 130] on div "3" at bounding box center [359, 133] width 9 height 9
click at [68, 149] on label "TRUE" at bounding box center [54, 155] width 53 height 18
click at [378, 131] on span "4" at bounding box center [377, 133] width 3 height 5
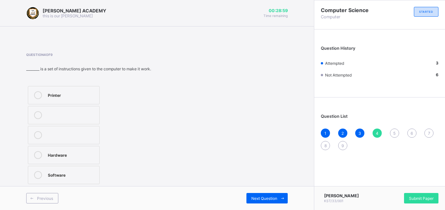
click at [76, 177] on div "Software" at bounding box center [72, 174] width 48 height 7
click at [393, 132] on span "5" at bounding box center [394, 133] width 2 height 5
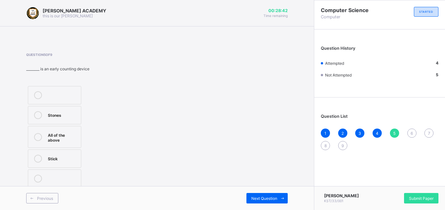
click at [39, 113] on icon at bounding box center [38, 115] width 8 height 8
click at [413, 132] on span "6" at bounding box center [412, 133] width 2 height 5
click at [44, 119] on div at bounding box center [37, 115] width 13 height 8
click at [429, 130] on div "7" at bounding box center [428, 133] width 9 height 9
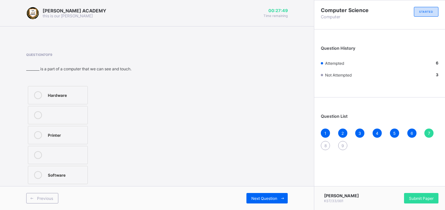
click at [51, 138] on div "Printer" at bounding box center [66, 135] width 36 height 8
click at [325, 145] on span "8" at bounding box center [325, 146] width 2 height 5
click at [42, 157] on div at bounding box center [37, 155] width 13 height 8
click at [340, 146] on div "9" at bounding box center [342, 145] width 9 height 9
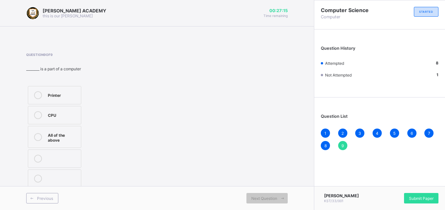
click at [61, 117] on div "CPU" at bounding box center [63, 114] width 30 height 7
click at [343, 145] on span "9" at bounding box center [342, 146] width 2 height 5
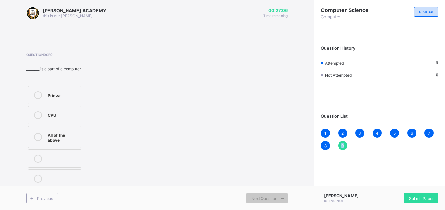
click at [343, 145] on span "9" at bounding box center [342, 146] width 2 height 5
click at [423, 197] on span "Submit Paper" at bounding box center [421, 198] width 25 height 5
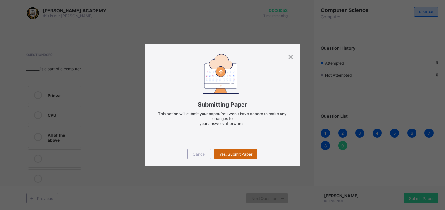
click at [248, 152] on span "Yes, Submit Paper" at bounding box center [235, 154] width 33 height 5
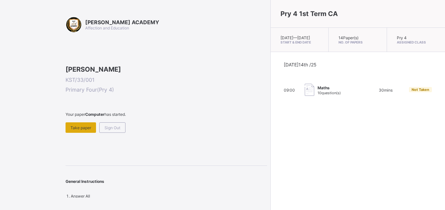
click at [78, 130] on span "Take paper" at bounding box center [80, 128] width 21 height 5
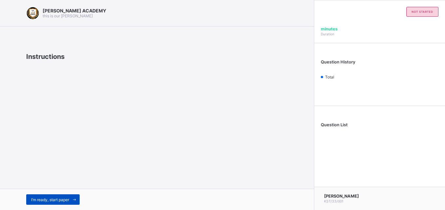
click at [51, 196] on div "I’m ready, start paper" at bounding box center [52, 200] width 53 height 10
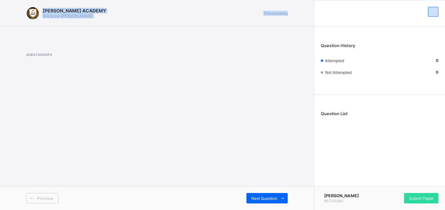
drag, startPoint x: 62, startPoint y: 41, endPoint x: 7, endPoint y: 6, distance: 65.2
click at [7, 6] on div "KAY ACADEMY this is our motton Time remaining Question 1 of 0 Previous Next Que…" at bounding box center [157, 105] width 314 height 210
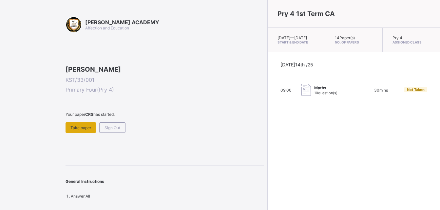
click at [75, 133] on div "Take paper" at bounding box center [81, 128] width 30 height 10
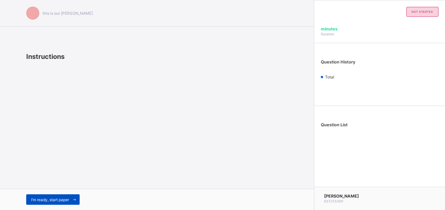
click at [76, 196] on span at bounding box center [74, 200] width 10 height 10
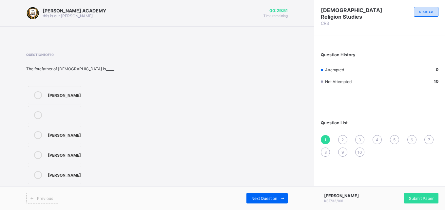
click at [37, 97] on icon at bounding box center [38, 95] width 8 height 8
click at [417, 198] on span "Submit Paper" at bounding box center [421, 198] width 25 height 5
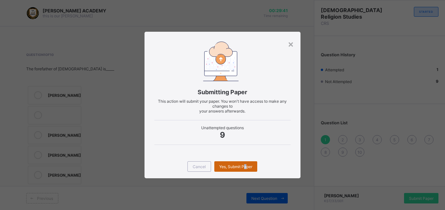
click at [244, 165] on span "Yes, Submit Paper" at bounding box center [235, 167] width 33 height 5
drag, startPoint x: 244, startPoint y: 165, endPoint x: 235, endPoint y: 165, distance: 8.5
click at [235, 165] on span "Yes, Submit Paper" at bounding box center [235, 167] width 33 height 5
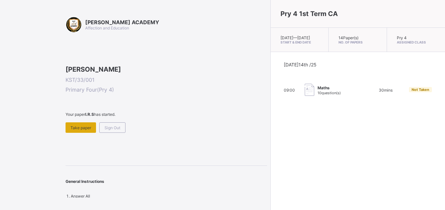
click at [83, 133] on div "Take paper" at bounding box center [81, 128] width 30 height 10
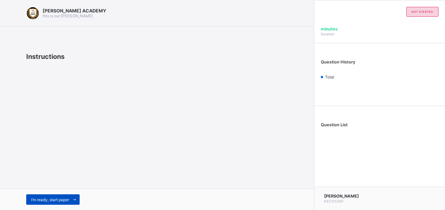
click at [55, 195] on div "I’m ready, start paper" at bounding box center [52, 200] width 53 height 10
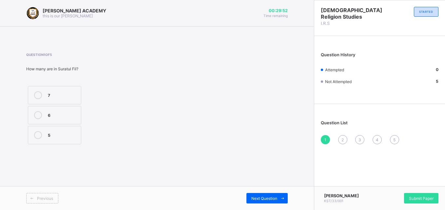
click at [59, 97] on div "7" at bounding box center [63, 94] width 30 height 7
click at [340, 142] on div "2" at bounding box center [342, 139] width 9 height 9
click at [342, 138] on span "2" at bounding box center [342, 140] width 2 height 5
click at [40, 139] on div at bounding box center [37, 135] width 13 height 8
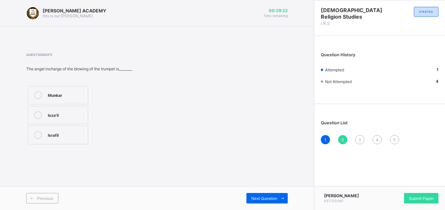
click at [361, 139] on span "3" at bounding box center [360, 140] width 3 height 5
click at [81, 98] on div "6" at bounding box center [79, 95] width 62 height 8
click at [376, 140] on span "4" at bounding box center [377, 140] width 3 height 5
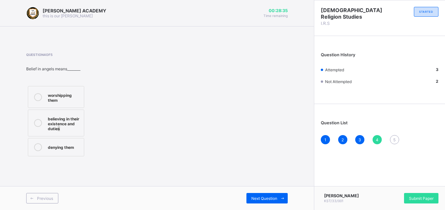
drag, startPoint x: 57, startPoint y: 128, endPoint x: 200, endPoint y: 132, distance: 143.3
click at [200, 132] on div "Question 4 of 5 Belief in angels means________ worshipping them believing in th…" at bounding box center [157, 106] width 262 height 106
click at [63, 121] on div "believing in their existence and duties" at bounding box center [64, 123] width 33 height 16
click at [393, 138] on div "5" at bounding box center [394, 139] width 9 height 9
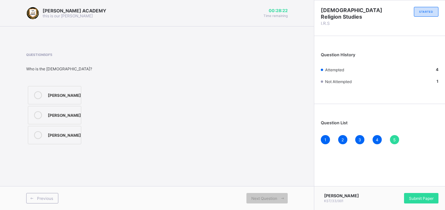
click at [65, 97] on div "[PERSON_NAME]" at bounding box center [64, 94] width 33 height 7
click at [393, 136] on div "5" at bounding box center [394, 139] width 9 height 9
click at [395, 139] on span "5" at bounding box center [394, 140] width 2 height 5
click at [394, 140] on span "5" at bounding box center [394, 140] width 2 height 5
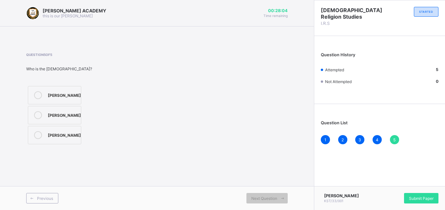
click at [394, 139] on span "5" at bounding box center [394, 140] width 2 height 5
click at [394, 138] on span "5" at bounding box center [394, 140] width 2 height 5
click at [410, 199] on span "Submit Paper" at bounding box center [421, 198] width 25 height 5
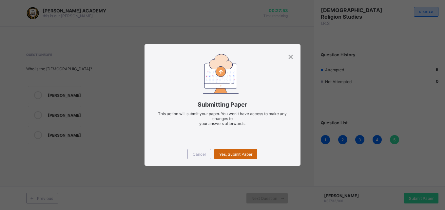
click at [227, 156] on span "Yes, Submit Paper" at bounding box center [235, 154] width 33 height 5
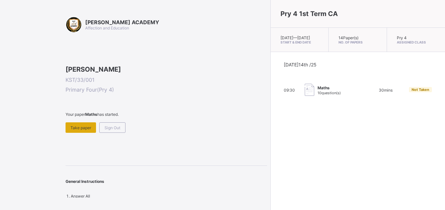
click at [81, 130] on span "Take paper" at bounding box center [80, 128] width 21 height 5
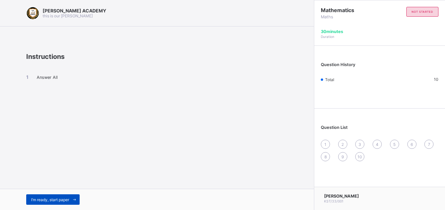
click at [35, 201] on span "I’m ready, start paper" at bounding box center [50, 200] width 38 height 5
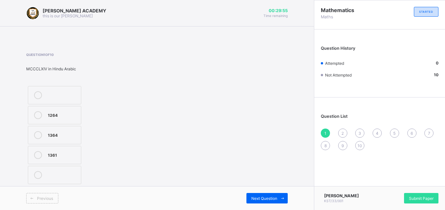
click at [42, 118] on div at bounding box center [37, 115] width 13 height 8
click at [341, 133] on div "2" at bounding box center [342, 133] width 9 height 9
click at [63, 89] on label "CMLXX" at bounding box center [54, 95] width 53 height 18
click at [360, 131] on span "3" at bounding box center [360, 133] width 3 height 5
click at [36, 107] on label "8663" at bounding box center [54, 115] width 53 height 18
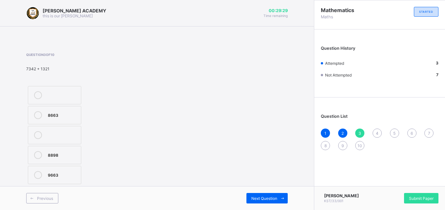
click at [379, 132] on div "4" at bounding box center [377, 133] width 9 height 9
click at [67, 97] on div "<>" at bounding box center [63, 94] width 30 height 7
click at [395, 132] on span "5" at bounding box center [394, 133] width 2 height 5
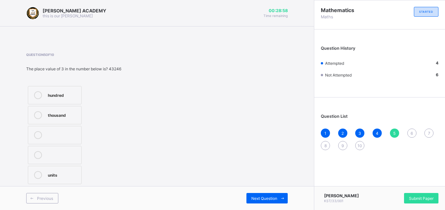
click at [66, 112] on div "thousand" at bounding box center [63, 114] width 30 height 7
click at [413, 132] on span "6" at bounding box center [412, 133] width 2 height 5
click at [36, 96] on icon at bounding box center [38, 95] width 8 height 8
click at [429, 129] on div "7" at bounding box center [428, 133] width 9 height 9
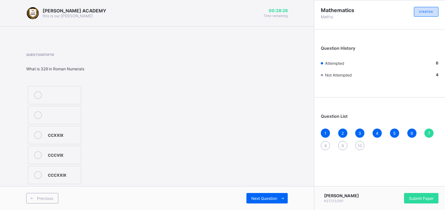
click at [66, 138] on div "CCXXIX" at bounding box center [63, 134] width 30 height 7
click at [325, 143] on div "8" at bounding box center [325, 145] width 9 height 9
click at [67, 90] on label "9927" at bounding box center [54, 95] width 53 height 18
click at [342, 144] on span "9" at bounding box center [342, 146] width 2 height 5
click at [57, 114] on div "<" at bounding box center [63, 114] width 30 height 7
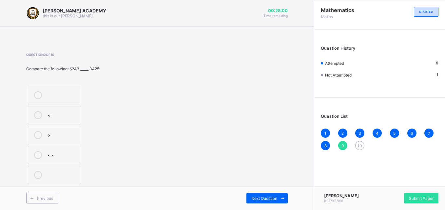
click at [360, 144] on span "10" at bounding box center [360, 146] width 5 height 5
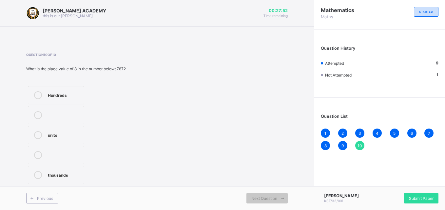
click at [52, 175] on div "thousands" at bounding box center [64, 174] width 33 height 7
click at [359, 145] on span "10" at bounding box center [360, 146] width 5 height 5
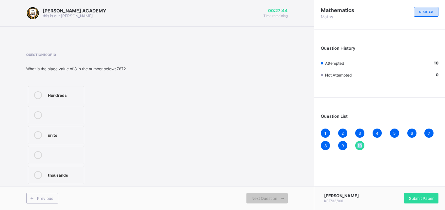
click at [359, 145] on span "10" at bounding box center [360, 146] width 5 height 5
click at [419, 193] on div "Submit Paper" at bounding box center [421, 198] width 34 height 10
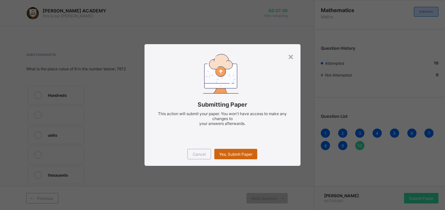
click at [239, 154] on span "Yes, Submit Paper" at bounding box center [235, 154] width 33 height 5
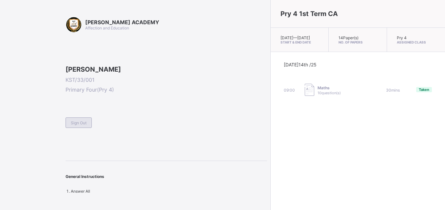
click at [76, 126] on span "Sign Out" at bounding box center [79, 123] width 16 height 5
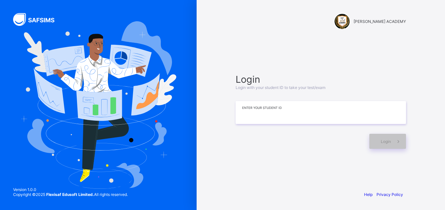
click at [254, 111] on input at bounding box center [321, 112] width 170 height 23
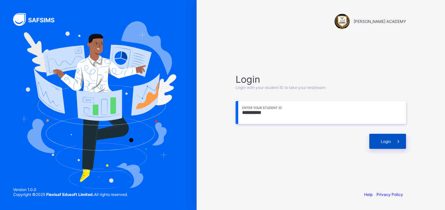
type input "**********"
click at [375, 136] on div "Login" at bounding box center [387, 141] width 37 height 15
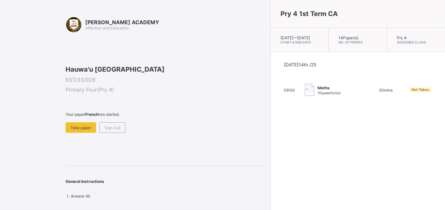
click at [375, 136] on div "Pry 4 1st Term CA [DATE] — [GEOGRAPHIC_DATA][DATE] Start & End Date 14 Paper(s)…" at bounding box center [357, 105] width 175 height 210
click at [83, 133] on div "Take paper" at bounding box center [81, 128] width 30 height 10
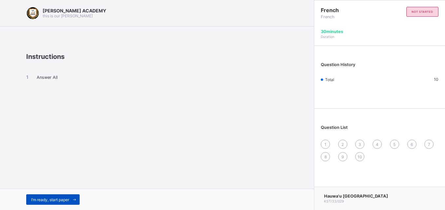
click at [55, 196] on div "I’m ready, start paper" at bounding box center [52, 200] width 53 height 10
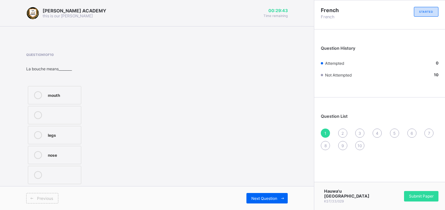
click at [62, 91] on label "mouth" at bounding box center [54, 95] width 53 height 18
click at [269, 196] on span "Next Question" at bounding box center [264, 198] width 26 height 5
click at [74, 162] on div "what is your name?" at bounding box center [63, 165] width 30 height 11
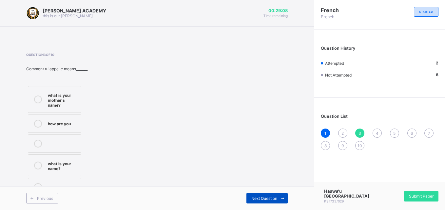
click at [276, 194] on div "Next Question" at bounding box center [266, 198] width 41 height 10
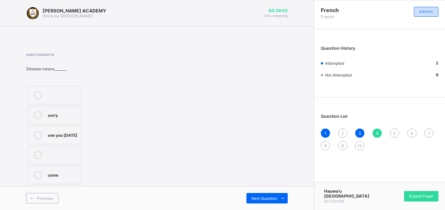
click at [63, 111] on label "sorry" at bounding box center [54, 115] width 53 height 18
click at [264, 194] on div "Next Question" at bounding box center [266, 198] width 41 height 10
click at [53, 174] on div "see you next time" at bounding box center [63, 176] width 30 height 11
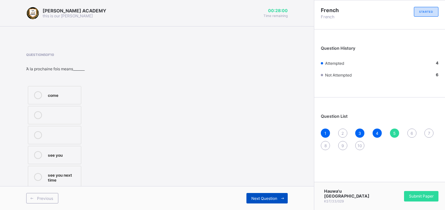
click at [267, 193] on div "Next Question" at bounding box center [266, 198] width 41 height 10
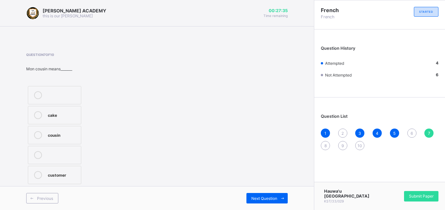
click at [66, 130] on label "cousin" at bounding box center [54, 135] width 53 height 18
click at [273, 196] on span "Next Question" at bounding box center [264, 198] width 26 height 5
click at [75, 90] on label "mother" at bounding box center [54, 95] width 53 height 18
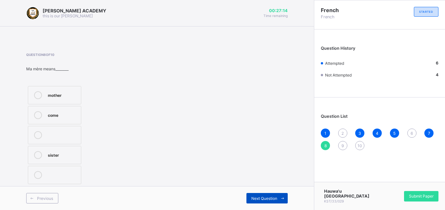
click at [265, 197] on span "Next Question" at bounding box center [264, 198] width 26 height 5
click at [75, 94] on div "brother" at bounding box center [63, 94] width 30 height 7
click at [273, 195] on div "Next Question" at bounding box center [266, 198] width 41 height 10
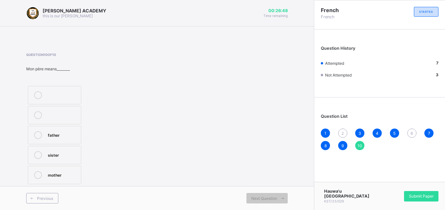
click at [69, 155] on div "sister" at bounding box center [63, 154] width 30 height 7
click at [342, 130] on div "2" at bounding box center [342, 133] width 9 height 9
click at [75, 108] on label "head" at bounding box center [54, 115] width 53 height 18
click at [246, 161] on div "Question 2 of 10 La tete means_______ head noise mouth" at bounding box center [157, 119] width 262 height 133
click at [410, 129] on div "6" at bounding box center [411, 133] width 9 height 9
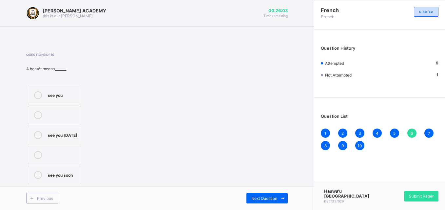
click at [76, 172] on label "see you soon" at bounding box center [54, 175] width 53 height 18
click at [423, 195] on div "Submit Paper" at bounding box center [421, 196] width 34 height 10
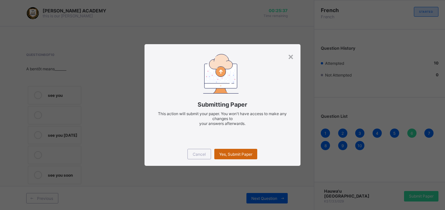
click at [232, 152] on span "Yes, Submit Paper" at bounding box center [235, 154] width 33 height 5
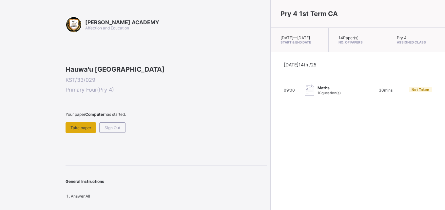
click at [84, 133] on div "Take paper" at bounding box center [81, 128] width 30 height 10
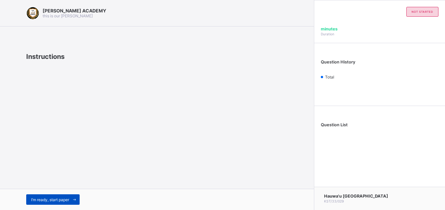
click at [48, 197] on div "I’m ready, start paper" at bounding box center [52, 200] width 53 height 10
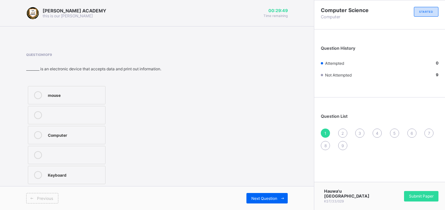
click at [63, 134] on div "Computer" at bounding box center [75, 134] width 54 height 7
drag, startPoint x: 262, startPoint y: 162, endPoint x: 265, endPoint y: 186, distance: 23.8
click at [265, 186] on div "Question 1 of 9 ________ is an electronic device that accepts data and print ou…" at bounding box center [157, 119] width 262 height 133
drag, startPoint x: 265, startPoint y: 186, endPoint x: 269, endPoint y: 198, distance: 13.3
click at [269, 198] on span "Next Question" at bounding box center [264, 198] width 26 height 5
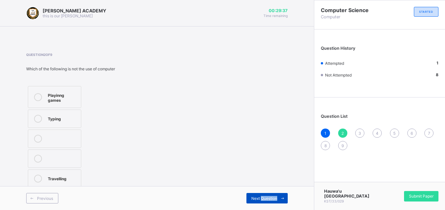
click at [269, 198] on span "Next Question" at bounding box center [264, 198] width 26 height 5
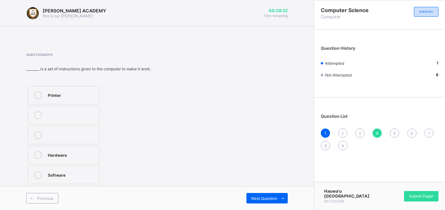
click at [81, 153] on div "Hardware" at bounding box center [72, 154] width 48 height 7
click at [341, 131] on div "2" at bounding box center [342, 133] width 9 height 9
click at [65, 172] on label "Travelling" at bounding box center [54, 179] width 53 height 18
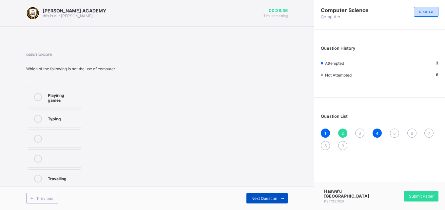
click at [271, 196] on div "Next Question" at bounding box center [266, 198] width 41 height 10
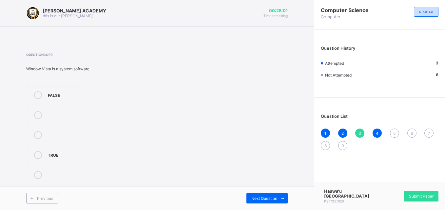
click at [66, 91] on label "FALSE" at bounding box center [54, 95] width 53 height 18
click at [392, 130] on div "5" at bounding box center [394, 133] width 9 height 9
drag, startPoint x: 145, startPoint y: 133, endPoint x: 135, endPoint y: 136, distance: 10.7
click at [137, 136] on div "Question 5 of 9 ________ is an early counting device Stones All of the above St…" at bounding box center [157, 121] width 262 height 137
click at [70, 137] on div "All of the above" at bounding box center [63, 136] width 30 height 11
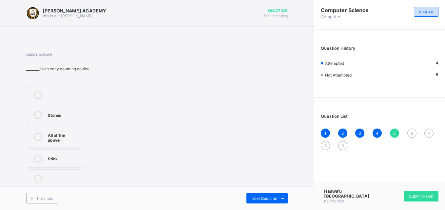
click at [146, 136] on div "Question 5 of 9 ________ is an early counting device Stones All of the above St…" at bounding box center [157, 121] width 262 height 137
click at [264, 194] on div "Next Question" at bounding box center [266, 198] width 41 height 10
click at [63, 115] on div "Monitor" at bounding box center [67, 114] width 39 height 7
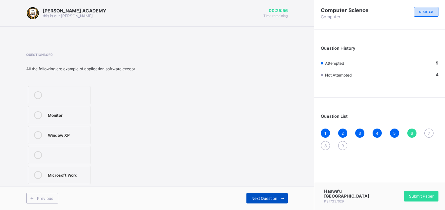
click at [263, 193] on div "Next Question" at bounding box center [266, 198] width 41 height 10
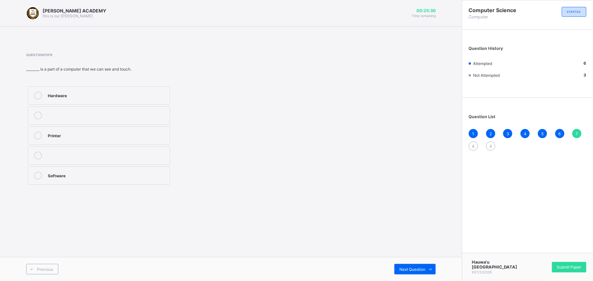
drag, startPoint x: 281, startPoint y: 187, endPoint x: 375, endPoint y: 249, distance: 112.5
click at [375, 249] on div "KAY ACADEMY this is our motton 00:25:30 Time remaining Question 7 of 9 ________…" at bounding box center [231, 140] width 462 height 281
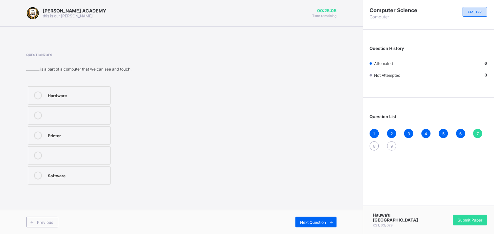
drag, startPoint x: 321, startPoint y: 223, endPoint x: 345, endPoint y: 215, distance: 24.7
drag, startPoint x: 345, startPoint y: 215, endPoint x: 343, endPoint y: 201, distance: 14.6
click at [343, 201] on div "KAY ACADEMY this is our motton 00:25:02 Time remaining Question 7 of 9 ________…" at bounding box center [181, 117] width 363 height 234
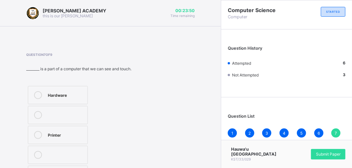
click at [55, 98] on div "Hardware" at bounding box center [66, 94] width 36 height 7
drag, startPoint x: 223, startPoint y: 140, endPoint x: 222, endPoint y: 124, distance: 16.1
drag, startPoint x: 222, startPoint y: 124, endPoint x: 210, endPoint y: 109, distance: 18.6
click at [210, 109] on div "KAY ACADEMY this is our motton 00:23:37 Time remaining Question 7 of 9 ________…" at bounding box center [110, 98] width 221 height 196
click at [210, 109] on div "KAY ACADEMY this is our motton 00:23:36 Time remaining Question 7 of 9 ________…" at bounding box center [110, 98] width 221 height 196
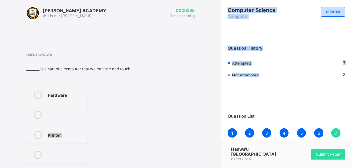
click at [290, 85] on div "Question History Attempted 7 Not Attempted 2" at bounding box center [286, 65] width 131 height 65
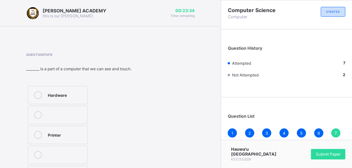
drag, startPoint x: 283, startPoint y: 79, endPoint x: 293, endPoint y: 86, distance: 11.8
click at [293, 86] on div "Question History Attempted 7 Not Attempted 2" at bounding box center [286, 65] width 131 height 65
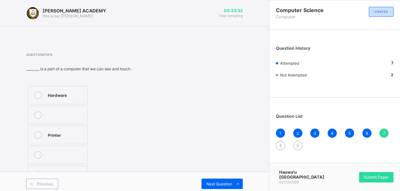
click at [334, 98] on div "Computer Science Computer STARTED Question History Attempted 7 Not Attempted 2 …" at bounding box center [334, 78] width 131 height 157
click at [218, 180] on div "Next Question" at bounding box center [222, 184] width 41 height 10
click at [55, 152] on div "Scanner" at bounding box center [60, 154] width 25 height 7
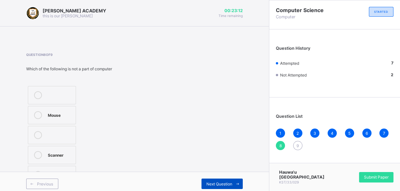
click at [226, 180] on div "Next Question" at bounding box center [222, 184] width 41 height 10
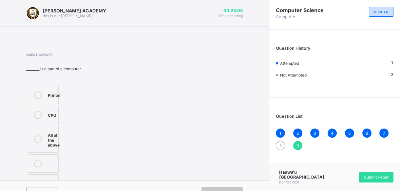
click at [56, 135] on div "All of the above" at bounding box center [54, 139] width 12 height 16
click at [44, 111] on div at bounding box center [37, 115] width 13 height 8
click at [370, 177] on div "Submit Paper" at bounding box center [376, 177] width 34 height 10
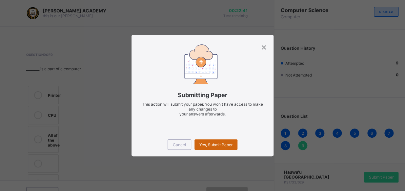
click at [221, 141] on div "Yes, Submit Paper" at bounding box center [215, 145] width 43 height 10
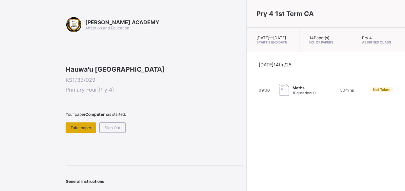
click at [77, 133] on div "Take paper" at bounding box center [81, 128] width 30 height 10
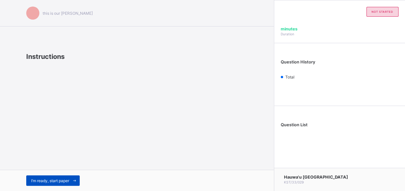
click at [71, 179] on span at bounding box center [74, 181] width 10 height 10
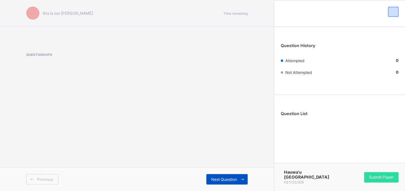
click at [232, 176] on div "Next Question" at bounding box center [226, 179] width 41 height 10
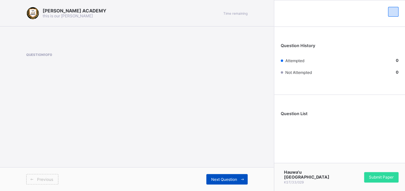
click at [232, 176] on div "Next Question" at bounding box center [226, 179] width 41 height 10
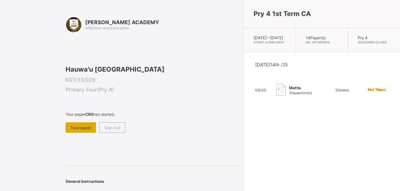
click at [75, 133] on div "Take paper" at bounding box center [81, 128] width 30 height 10
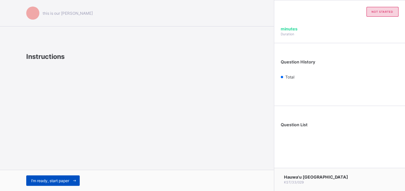
click at [74, 176] on span at bounding box center [74, 181] width 10 height 10
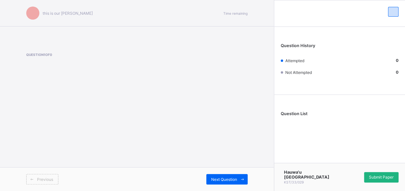
click at [372, 182] on div "Submit Paper" at bounding box center [381, 177] width 34 height 10
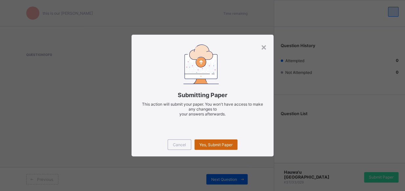
click at [230, 143] on span "Yes, Submit Paper" at bounding box center [215, 145] width 33 height 5
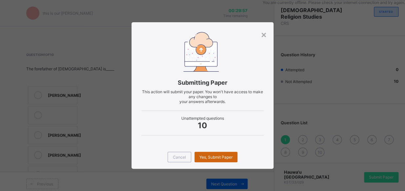
click at [221, 154] on div "Yes, Submit Paper" at bounding box center [215, 157] width 43 height 10
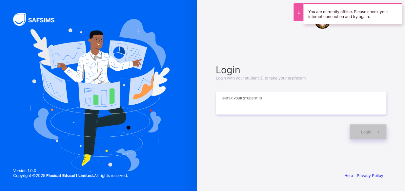
click at [261, 114] on input at bounding box center [301, 103] width 170 height 23
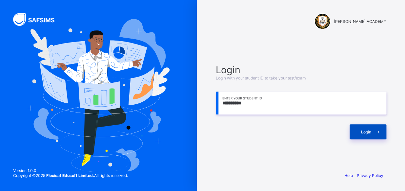
type input "**********"
click at [353, 129] on div "Login" at bounding box center [367, 132] width 37 height 15
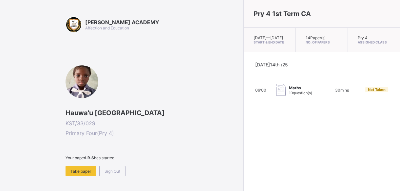
click at [353, 129] on div "Pry 4 1st Term CA [DATE] — [GEOGRAPHIC_DATA][DATE] Start & End Date 14 Paper(s)…" at bounding box center [321, 95] width 157 height 191
click at [88, 166] on div "Take paper" at bounding box center [81, 171] width 30 height 10
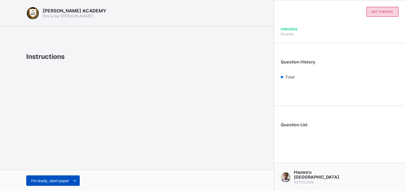
click at [57, 178] on div "I’m ready, start paper" at bounding box center [52, 181] width 53 height 10
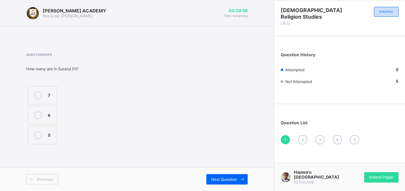
click at [62, 160] on div "[PERSON_NAME] ACADEMY this is our [PERSON_NAME] 00:29:56 Time remaining Questio…" at bounding box center [137, 95] width 274 height 191
click at [56, 138] on label "5" at bounding box center [42, 135] width 29 height 18
click at [220, 175] on div "Next Question" at bounding box center [226, 179] width 41 height 10
click at [51, 131] on div "Israfil" at bounding box center [66, 134] width 37 height 7
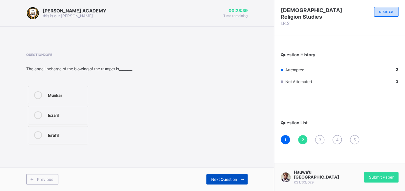
click at [232, 176] on div "Next Question" at bounding box center [226, 179] width 41 height 10
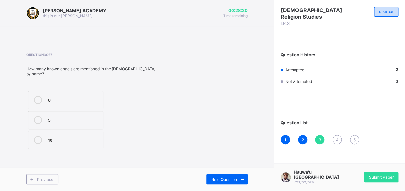
click at [72, 136] on div "10" at bounding box center [74, 139] width 52 height 7
click at [233, 175] on div "Next Question" at bounding box center [226, 179] width 41 height 10
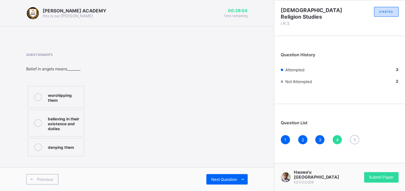
click at [66, 116] on div "believing in their existence and duties" at bounding box center [64, 123] width 33 height 16
click at [221, 168] on div "Previous Next Question" at bounding box center [137, 179] width 274 height 24
click at [224, 176] on div "Next Question" at bounding box center [226, 179] width 41 height 10
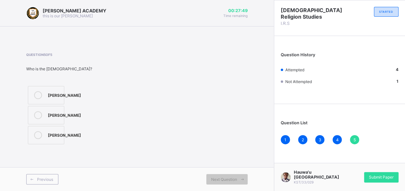
click at [51, 138] on div "[PERSON_NAME]" at bounding box center [64, 134] width 33 height 7
click at [386, 176] on div "Submit Paper" at bounding box center [381, 177] width 34 height 10
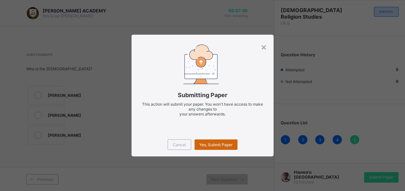
click at [223, 145] on span "Yes, Submit Paper" at bounding box center [215, 145] width 33 height 5
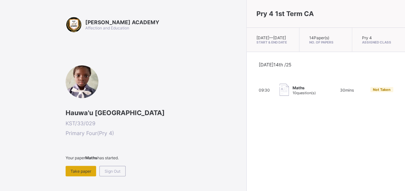
click at [79, 171] on span "Take paper" at bounding box center [80, 171] width 21 height 5
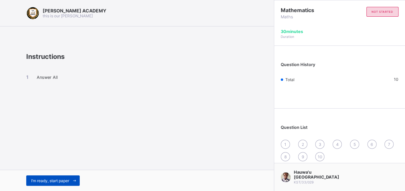
click at [67, 182] on span "I’m ready, start paper" at bounding box center [50, 181] width 38 height 5
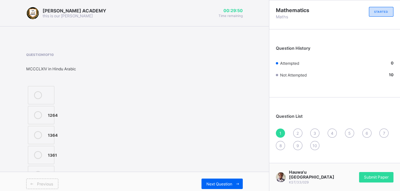
drag, startPoint x: 336, startPoint y: 1, endPoint x: 336, endPoint y: -4, distance: 5.6
click at [336, 0] on html "[PERSON_NAME] ACADEMY this is our [PERSON_NAME] 00:29:50 Time remaining Questio…" at bounding box center [200, 98] width 400 height 196
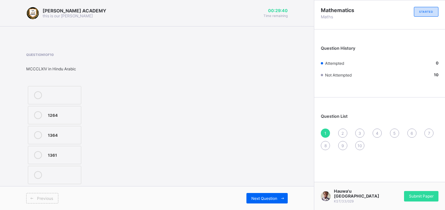
click at [67, 110] on label "1264" at bounding box center [54, 115] width 53 height 18
click at [263, 191] on span "Next Question" at bounding box center [264, 198] width 26 height 5
click at [49, 89] on label "CMLXX" at bounding box center [54, 95] width 53 height 18
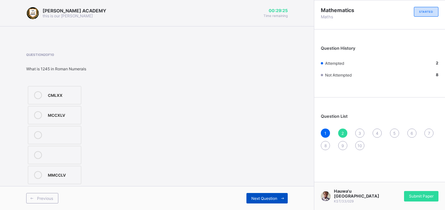
click at [256, 191] on div "Next Question" at bounding box center [266, 198] width 41 height 10
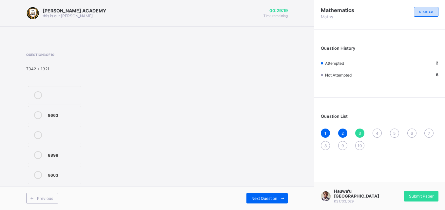
click at [74, 154] on div "8898" at bounding box center [63, 154] width 30 height 7
click at [273, 191] on div "Next Question" at bounding box center [266, 198] width 41 height 10
click at [68, 111] on label "<" at bounding box center [54, 115] width 53 height 18
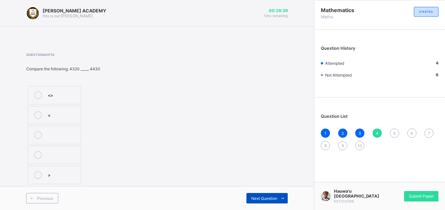
click at [267, 191] on span "Next Question" at bounding box center [264, 198] width 26 height 5
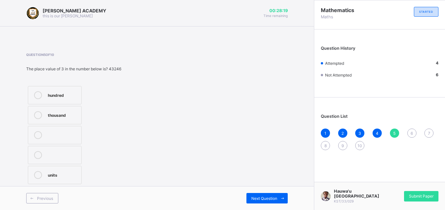
click at [54, 109] on label "thousand" at bounding box center [55, 115] width 54 height 18
click at [270, 191] on span "Next Question" at bounding box center [264, 198] width 26 height 5
drag, startPoint x: 81, startPoint y: 143, endPoint x: 62, endPoint y: 131, distance: 22.0
click at [62, 131] on label "34" at bounding box center [54, 135] width 53 height 18
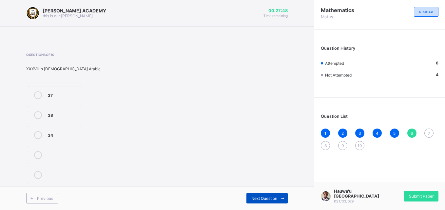
click at [255, 191] on span "Next Question" at bounding box center [264, 198] width 26 height 5
drag, startPoint x: 255, startPoint y: 198, endPoint x: 267, endPoint y: 196, distance: 12.2
click at [267, 191] on span "Next Question" at bounding box center [264, 198] width 26 height 5
drag, startPoint x: 211, startPoint y: 161, endPoint x: 178, endPoint y: 135, distance: 42.0
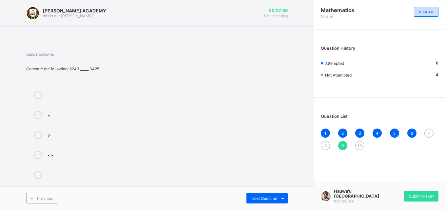
click at [178, 135] on div "Question 9 of 10 Compare the following; 6243 _____ 3425 < > <>" at bounding box center [157, 119] width 262 height 133
click at [68, 112] on div "<" at bounding box center [63, 114] width 30 height 7
click at [260, 191] on span "Next Question" at bounding box center [264, 198] width 26 height 5
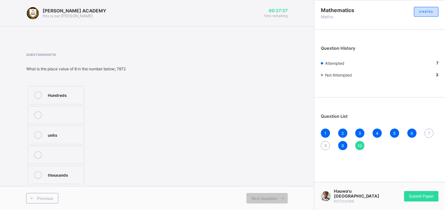
click at [69, 172] on div "thousands" at bounding box center [64, 174] width 33 height 7
click at [404, 131] on div "7" at bounding box center [428, 133] width 9 height 9
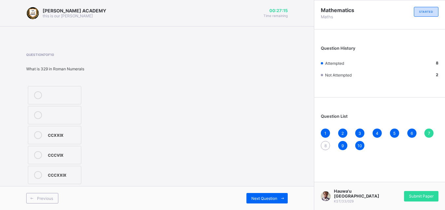
click at [62, 133] on div "CCXXIX" at bounding box center [63, 134] width 30 height 7
click at [325, 142] on div "8" at bounding box center [325, 145] width 9 height 9
click at [404, 191] on div "Submit Paper" at bounding box center [421, 196] width 34 height 10
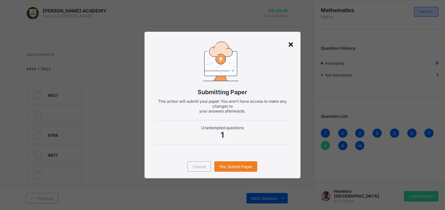
click at [290, 40] on div "×" at bounding box center [291, 43] width 6 height 11
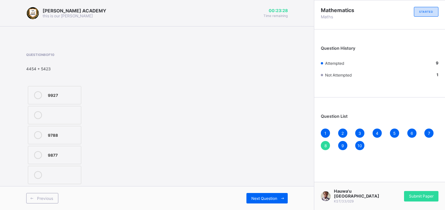
click at [290, 40] on span at bounding box center [157, 35] width 314 height 16
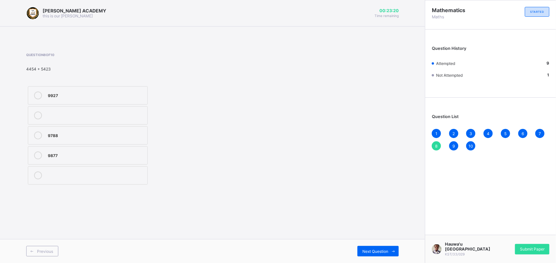
drag, startPoint x: 366, startPoint y: 62, endPoint x: 394, endPoint y: 73, distance: 29.6
drag, startPoint x: 394, startPoint y: 73, endPoint x: 346, endPoint y: 82, distance: 49.0
click at [346, 82] on div "Question 8 of 10 4454 + 5423 9927 9788 9877" at bounding box center [212, 119] width 373 height 133
click at [404, 191] on div "Mathematics Maths STARTED Question History Attempted 9 Not Attempted 1 Question…" at bounding box center [490, 131] width 131 height 263
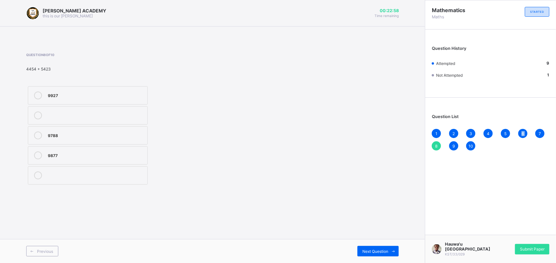
click at [404, 191] on div "Mathematics Maths STARTED Question History Attempted 9 Not Attempted 1 Question…" at bounding box center [490, 131] width 131 height 263
drag, startPoint x: 530, startPoint y: 231, endPoint x: 534, endPoint y: 247, distance: 16.4
click at [404, 191] on div "Submit Paper" at bounding box center [532, 249] width 34 height 10
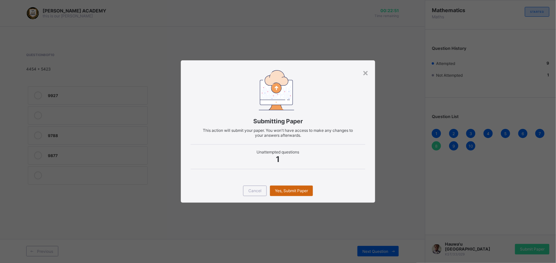
click at [300, 186] on div "Yes, Submit Paper" at bounding box center [291, 190] width 43 height 10
click at [298, 185] on div "Yes, Submit Paper" at bounding box center [291, 190] width 43 height 10
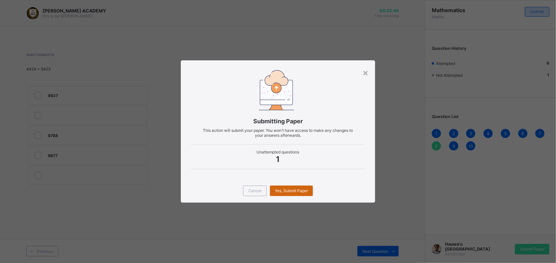
click at [298, 185] on div "Yes, Submit Paper" at bounding box center [291, 190] width 43 height 10
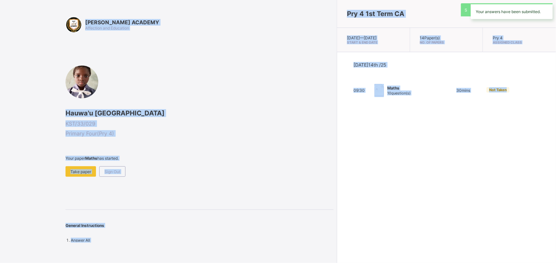
click at [337, 185] on div "Pry 4 1st Term CA [DATE] — [GEOGRAPHIC_DATA][DATE] Start & End Date 14 Paper(s)…" at bounding box center [446, 131] width 219 height 263
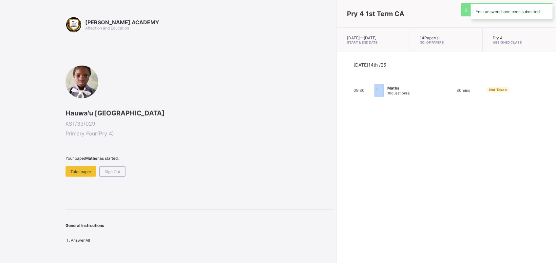
click at [337, 185] on div "Pry 4 1st Term CA [DATE] — [GEOGRAPHIC_DATA][DATE] Start & End Date 14 Paper(s)…" at bounding box center [446, 131] width 219 height 263
drag, startPoint x: 298, startPoint y: 185, endPoint x: 292, endPoint y: 188, distance: 6.8
click at [337, 188] on div "Pry 4 1st Term CA [DATE] — [GEOGRAPHIC_DATA][DATE] Start & End Date 14 Paper(s)…" at bounding box center [446, 131] width 219 height 263
